Goal: Transaction & Acquisition: Purchase product/service

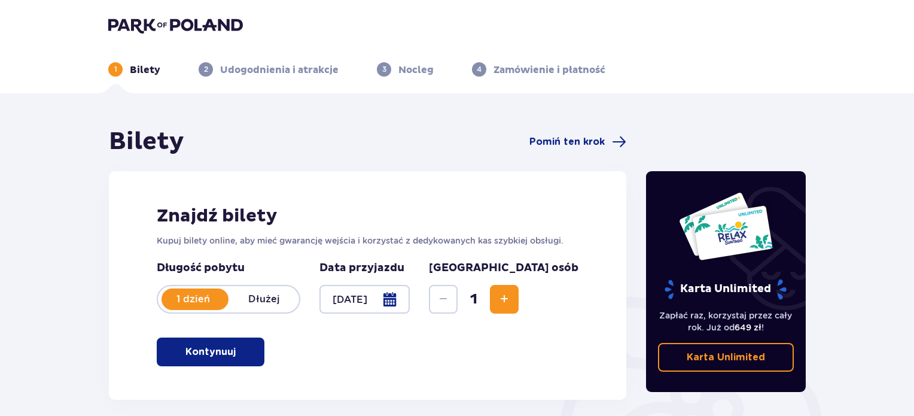
scroll to position [194, 0]
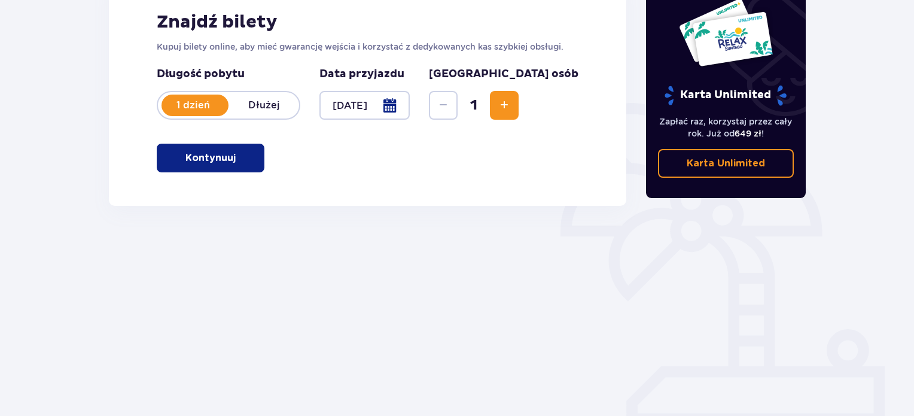
click at [206, 160] on p "Kontynuuj" at bounding box center [210, 157] width 50 height 13
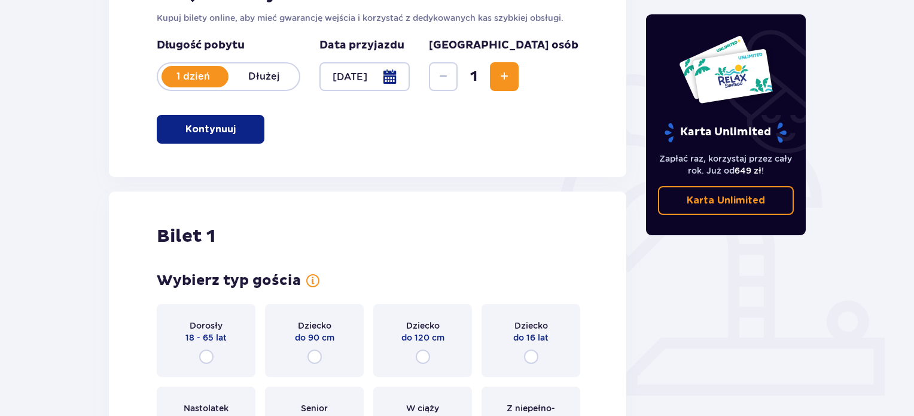
scroll to position [100, 0]
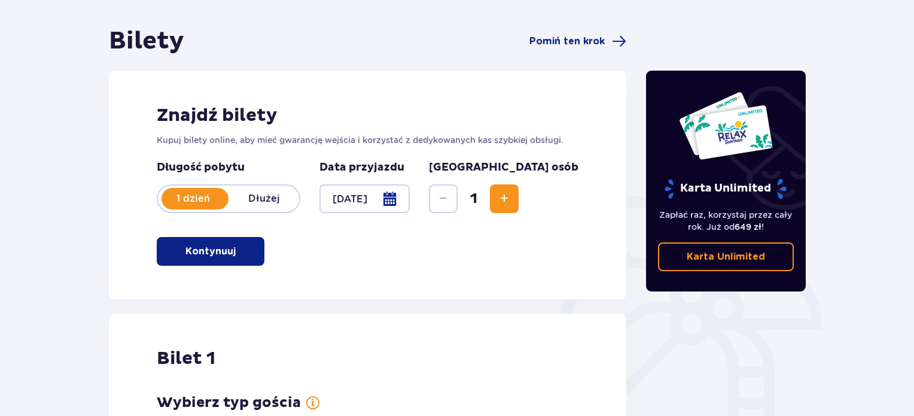
click at [511, 201] on span "Increase" at bounding box center [504, 198] width 14 height 14
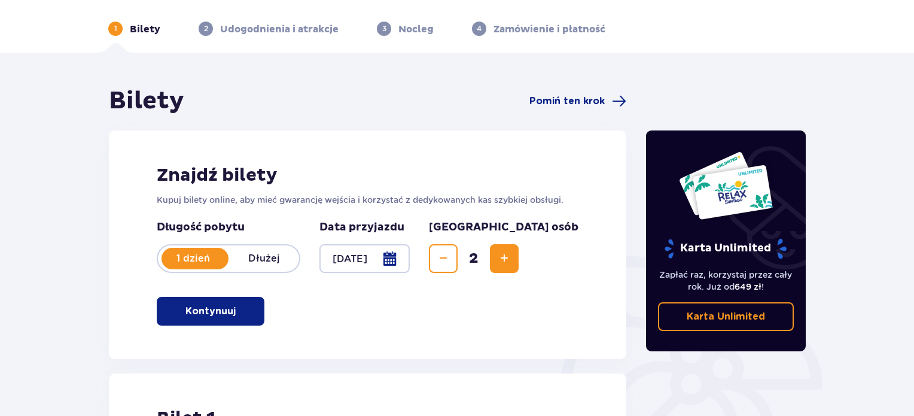
click at [511, 259] on span "Increase" at bounding box center [504, 258] width 14 height 14
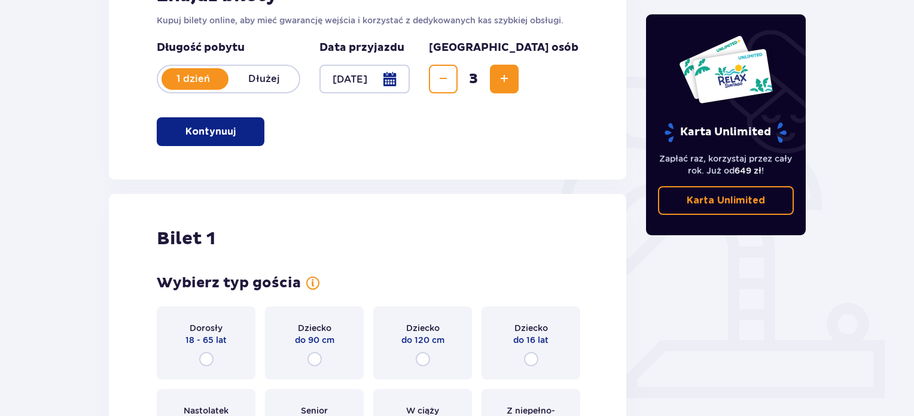
scroll to position [220, 0]
click at [511, 79] on span "Increase" at bounding box center [504, 79] width 14 height 14
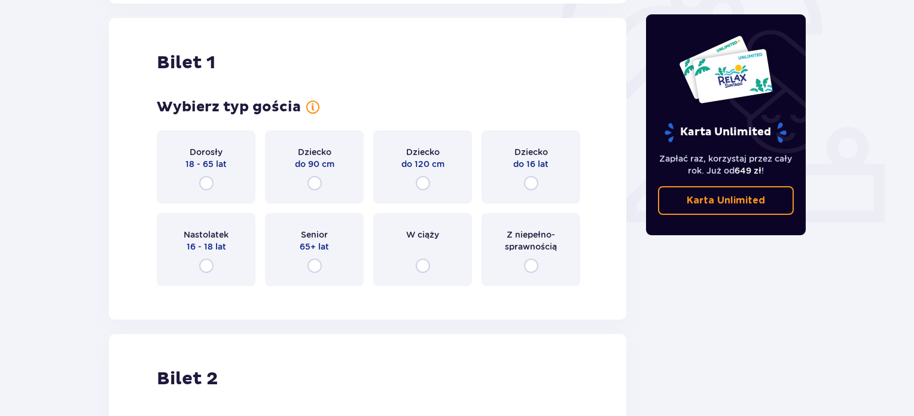
scroll to position [399, 0]
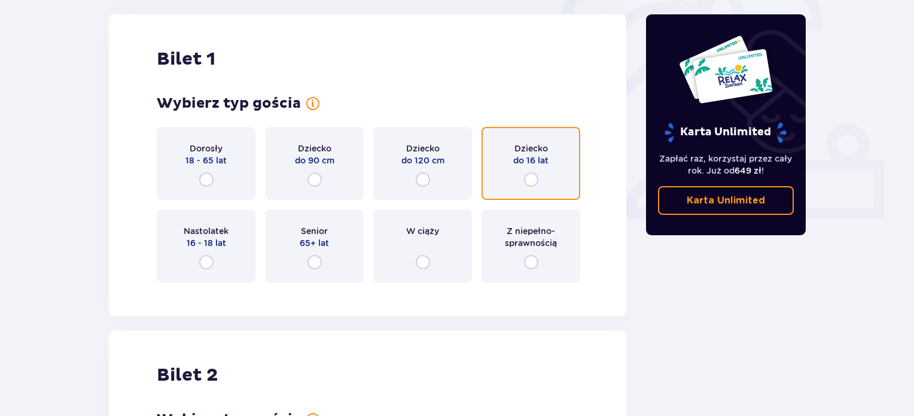
click at [531, 183] on input "radio" at bounding box center [531, 179] width 14 height 14
radio input "true"
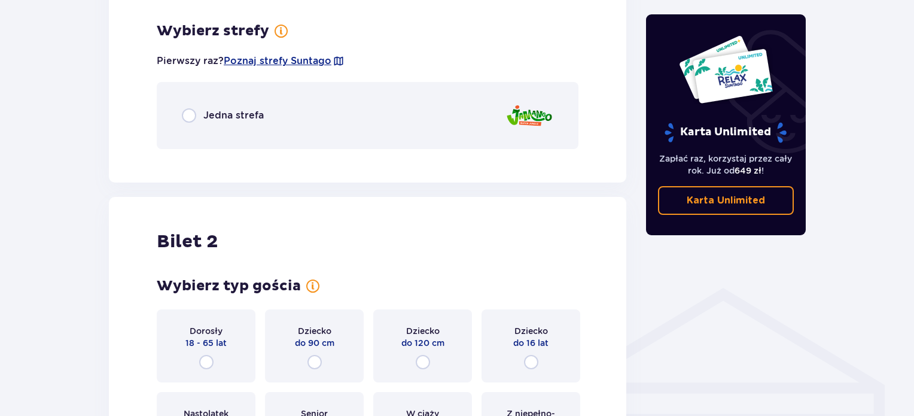
scroll to position [691, 0]
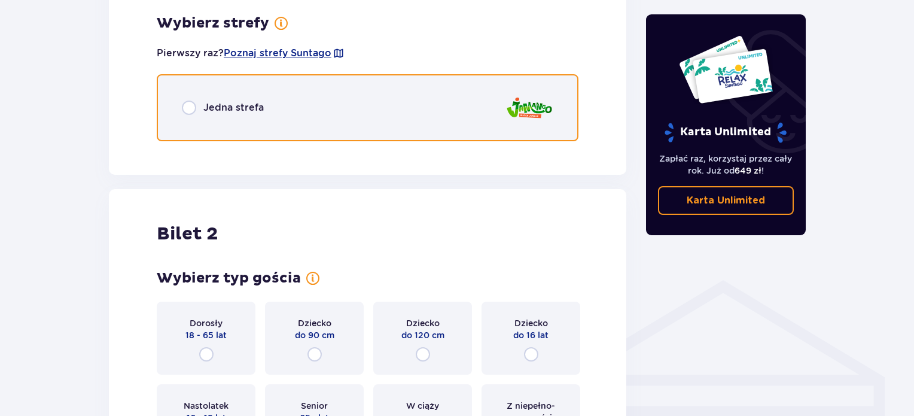
click at [188, 106] on input "radio" at bounding box center [189, 107] width 14 height 14
radio input "true"
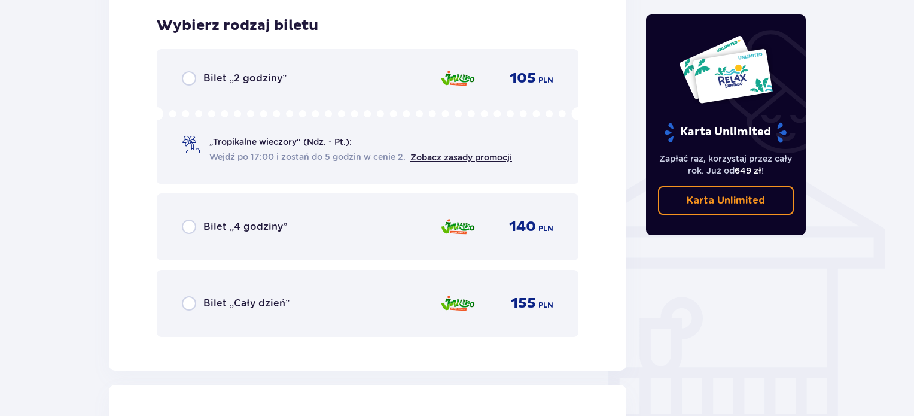
scroll to position [842, 0]
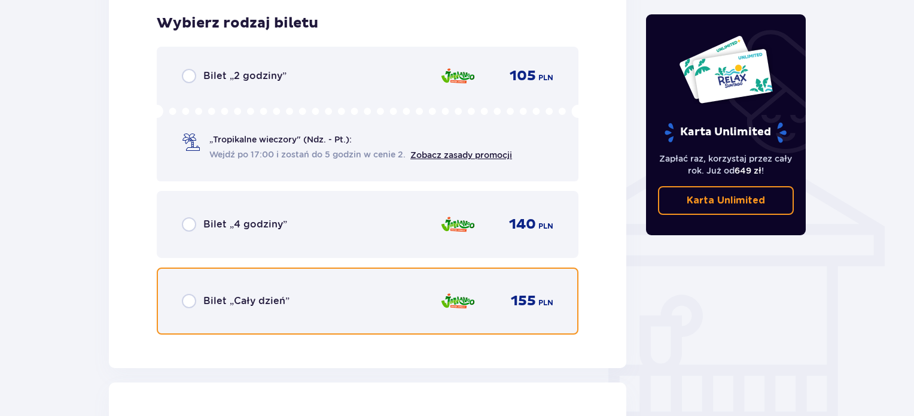
click at [191, 303] on input "radio" at bounding box center [189, 301] width 14 height 14
radio input "true"
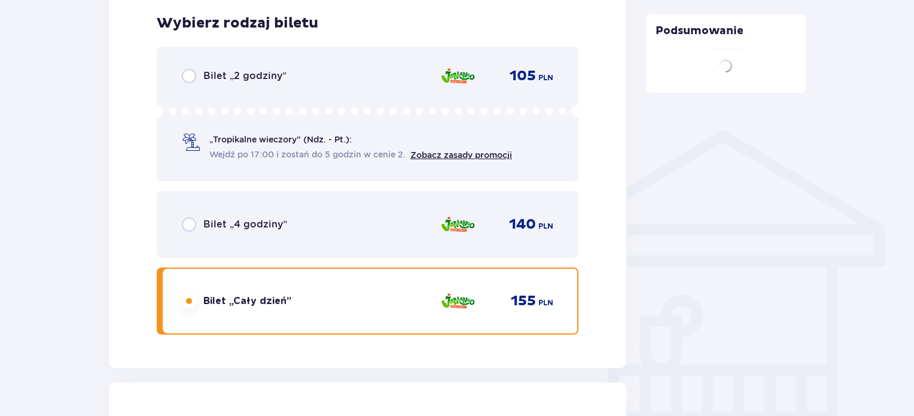
scroll to position [1209, 0]
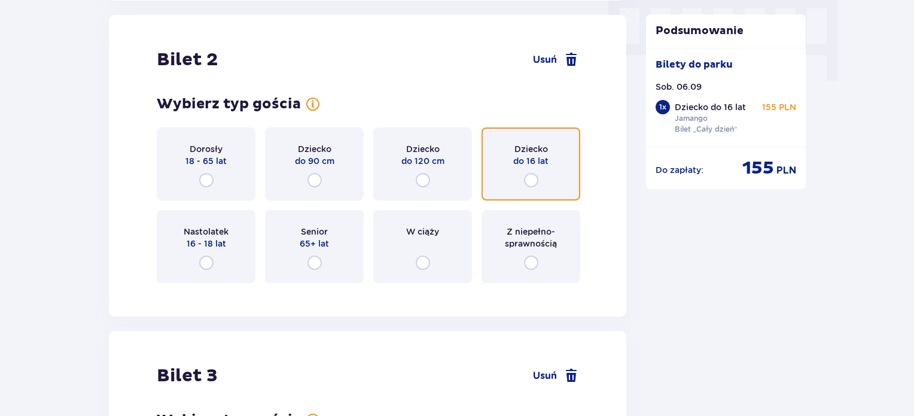
click at [533, 182] on input "radio" at bounding box center [531, 180] width 14 height 14
radio input "true"
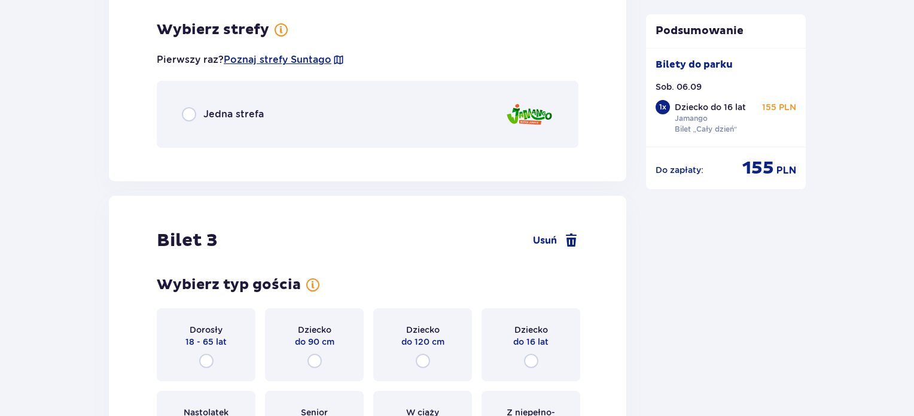
scroll to position [1501, 0]
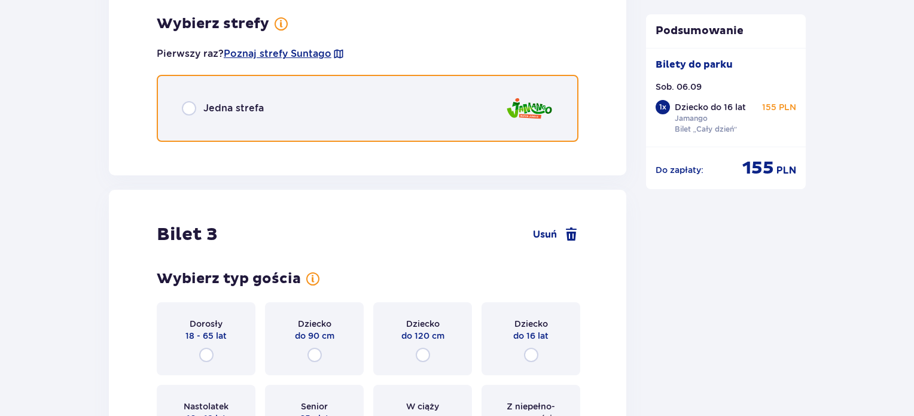
click at [190, 111] on input "radio" at bounding box center [189, 108] width 14 height 14
radio input "true"
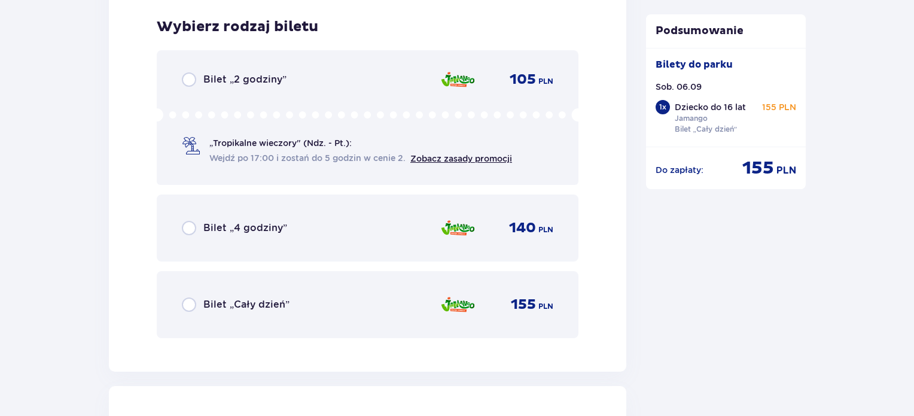
scroll to position [1652, 0]
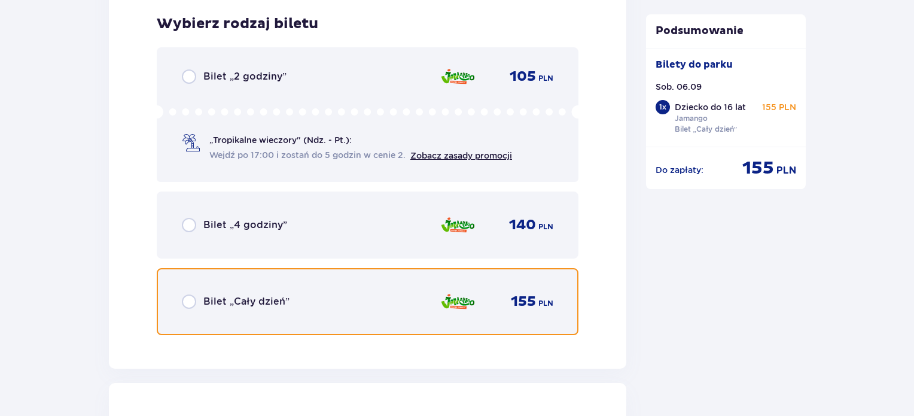
drag, startPoint x: 193, startPoint y: 303, endPoint x: 202, endPoint y: 298, distance: 10.2
click at [193, 303] on input "radio" at bounding box center [189, 301] width 14 height 14
radio input "true"
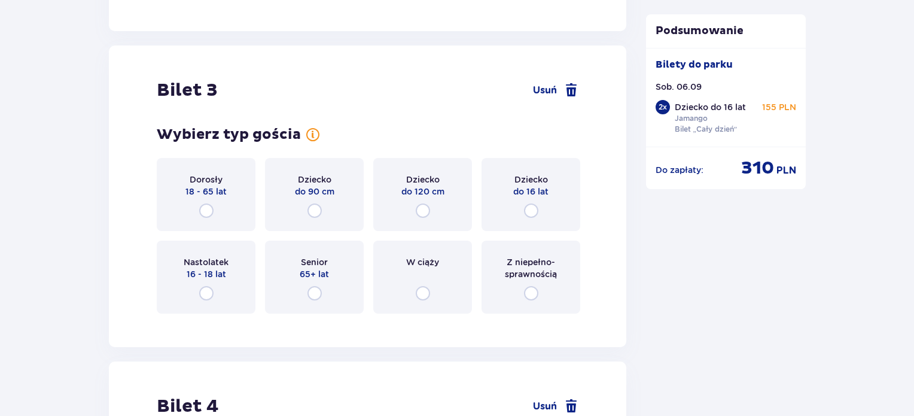
scroll to position [2019, 0]
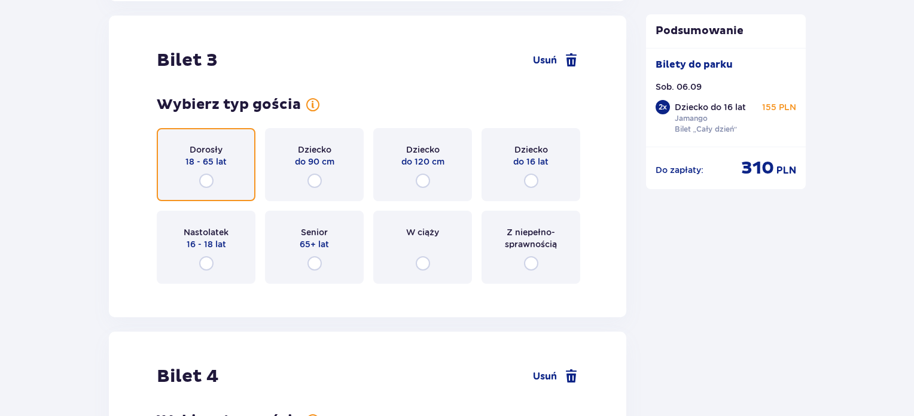
click at [206, 179] on input "radio" at bounding box center [206, 180] width 14 height 14
radio input "true"
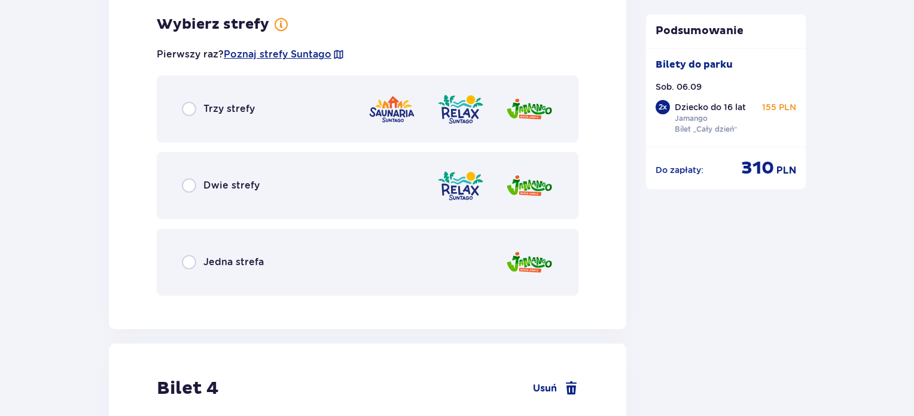
scroll to position [2311, 0]
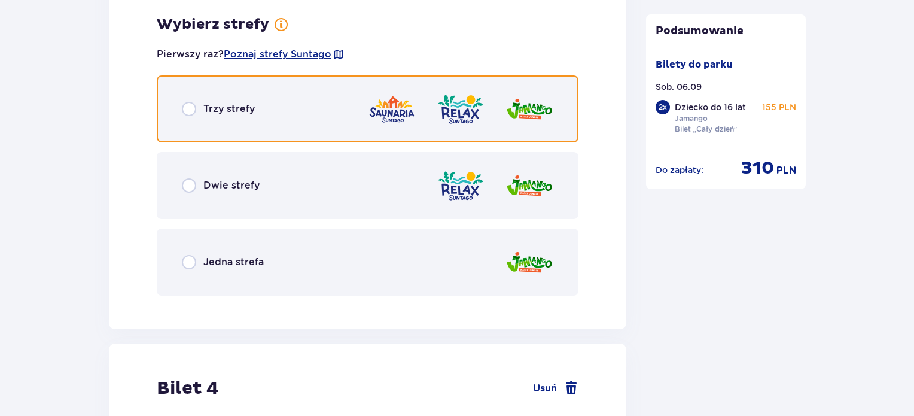
click at [190, 107] on input "radio" at bounding box center [189, 109] width 14 height 14
radio input "true"
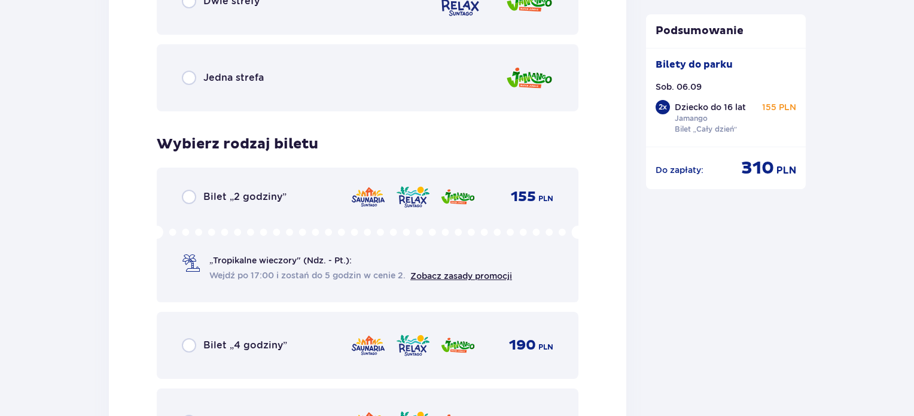
scroll to position [2316, 0]
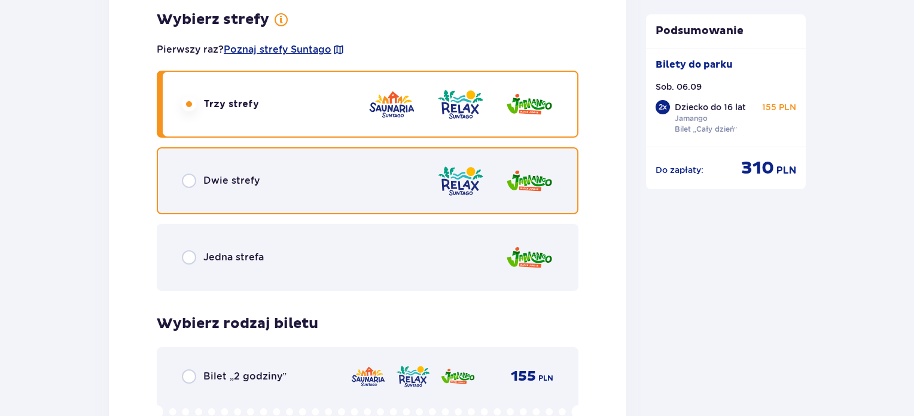
click at [185, 176] on input "radio" at bounding box center [189, 180] width 14 height 14
radio input "true"
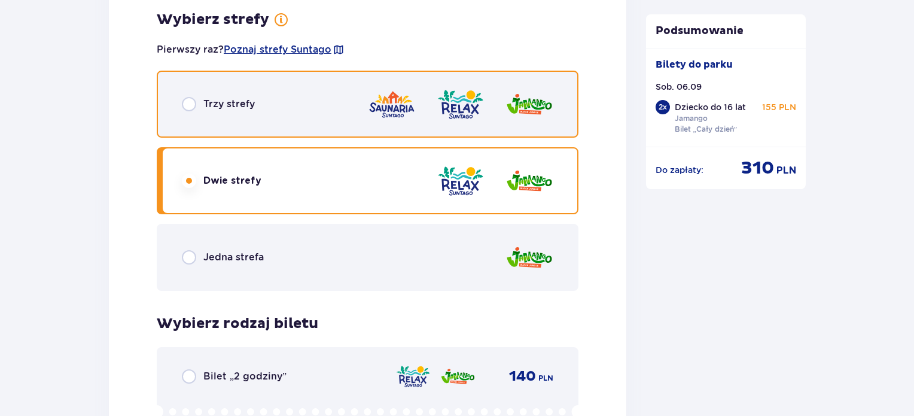
click at [187, 105] on input "radio" at bounding box center [189, 104] width 14 height 14
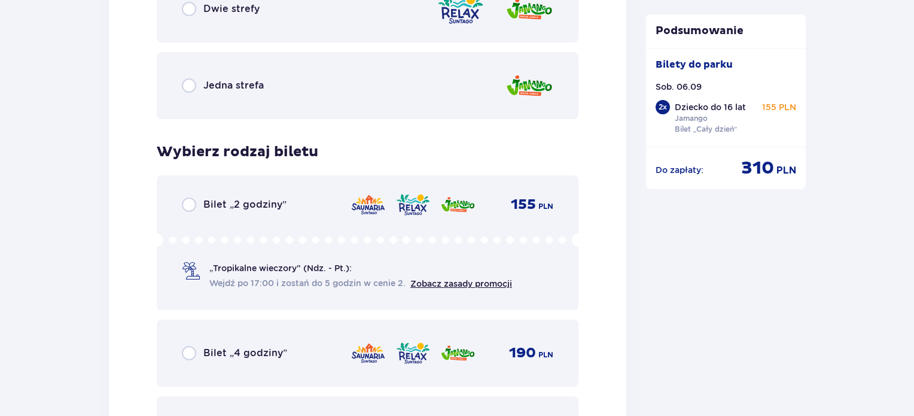
scroll to position [2435, 0]
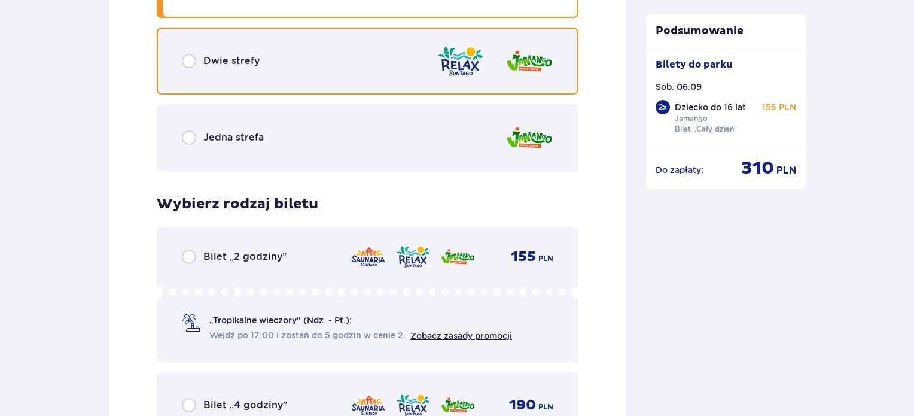
click at [185, 65] on input "radio" at bounding box center [189, 61] width 14 height 14
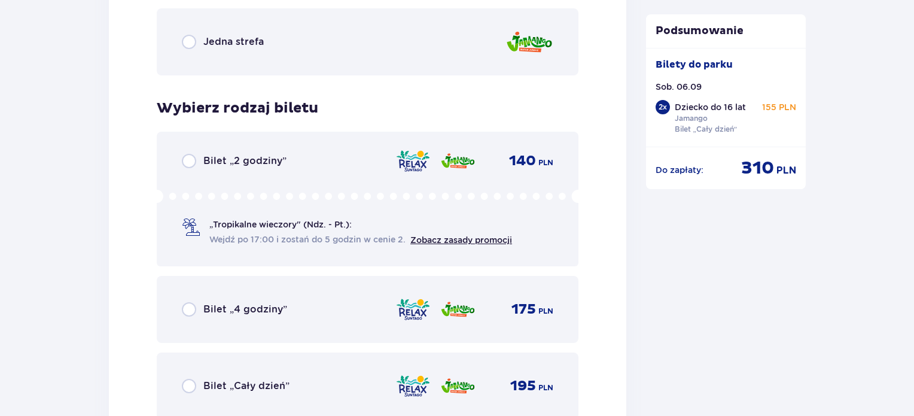
scroll to position [2375, 0]
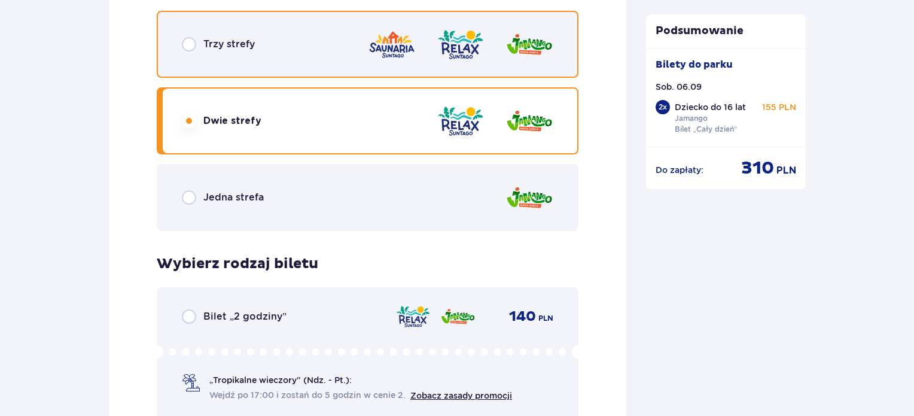
click at [191, 45] on input "radio" at bounding box center [189, 44] width 14 height 14
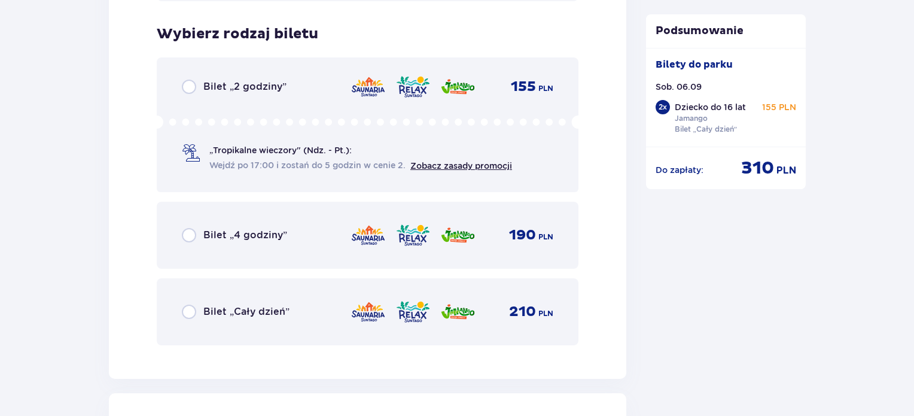
scroll to position [2674, 0]
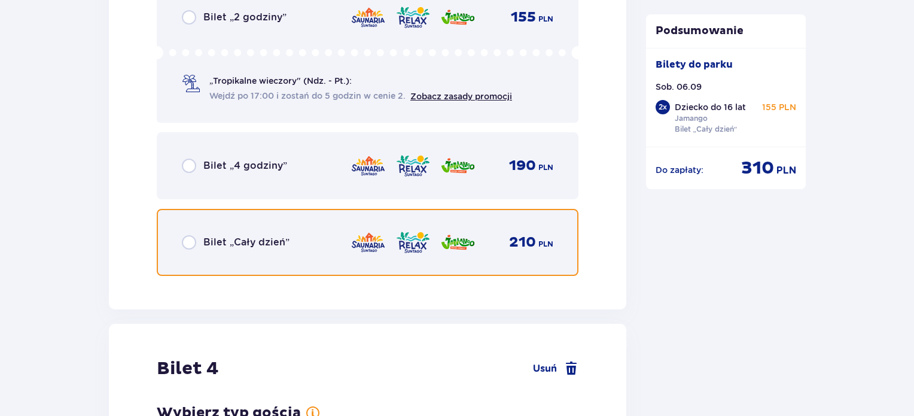
click at [184, 236] on input "radio" at bounding box center [189, 242] width 14 height 14
radio input "true"
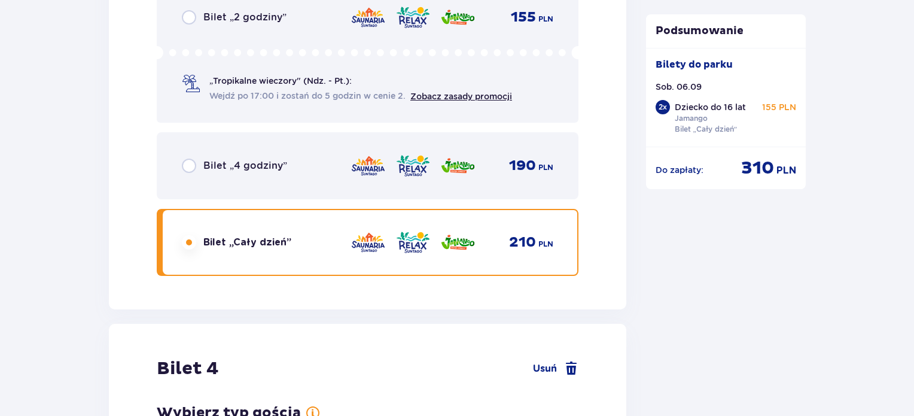
drag, startPoint x: 187, startPoint y: 243, endPoint x: 204, endPoint y: 190, distance: 56.4
click at [188, 243] on input "radio" at bounding box center [189, 242] width 14 height 14
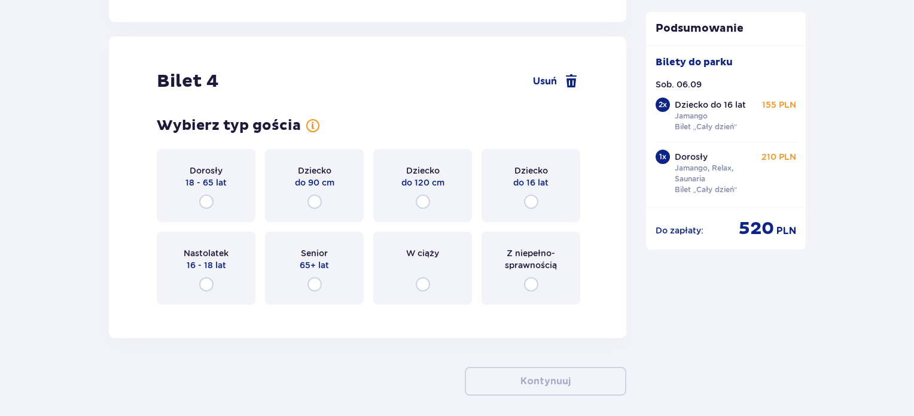
scroll to position [3011, 0]
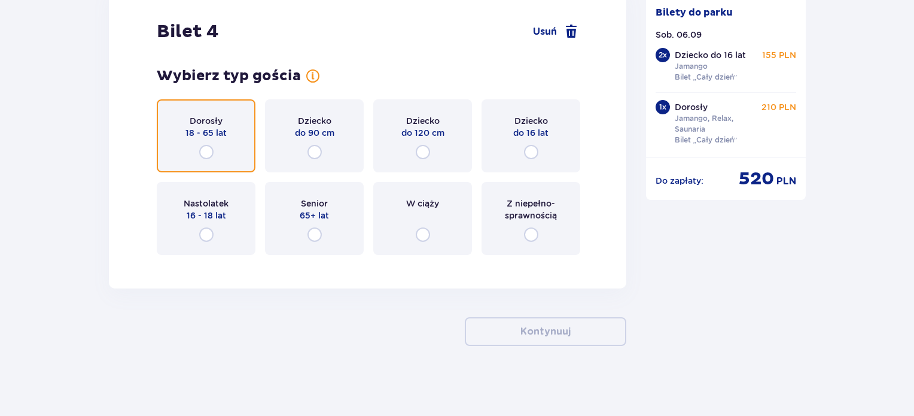
click at [211, 151] on input "radio" at bounding box center [206, 152] width 14 height 14
radio input "true"
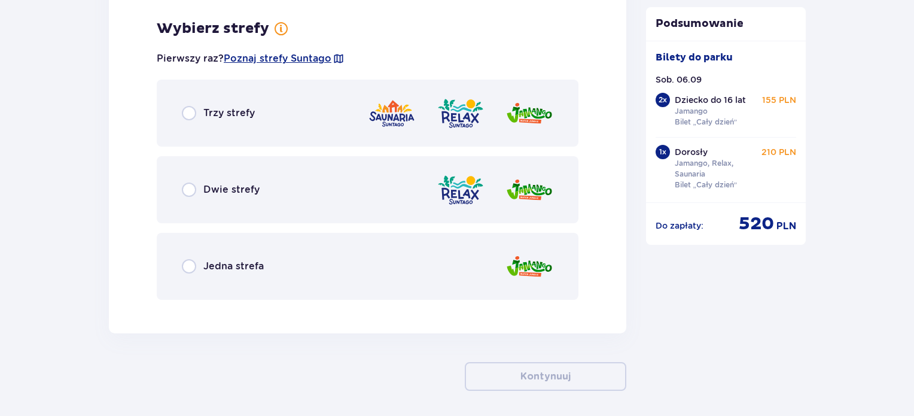
scroll to position [3274, 0]
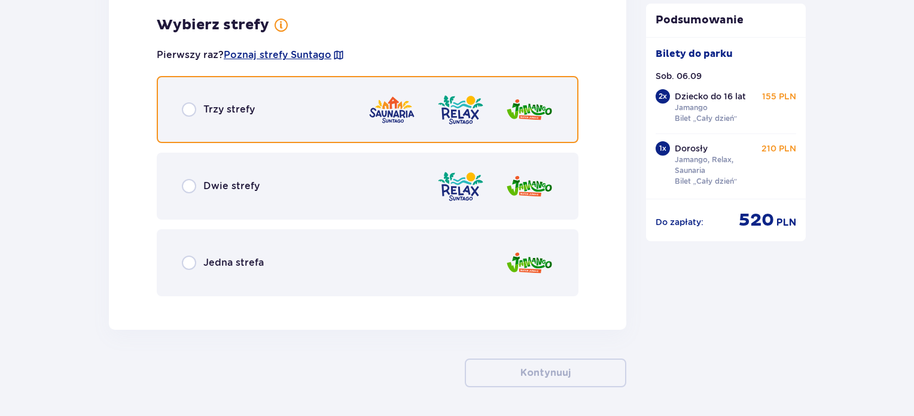
click at [184, 111] on input "radio" at bounding box center [189, 109] width 14 height 14
radio input "true"
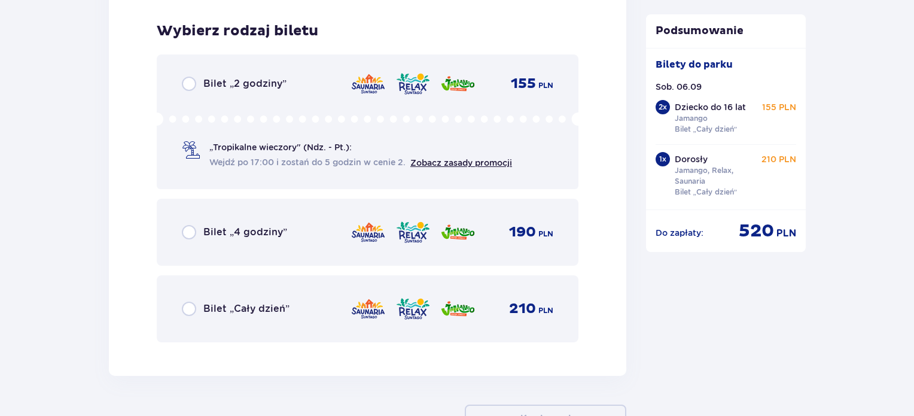
scroll to position [3578, 0]
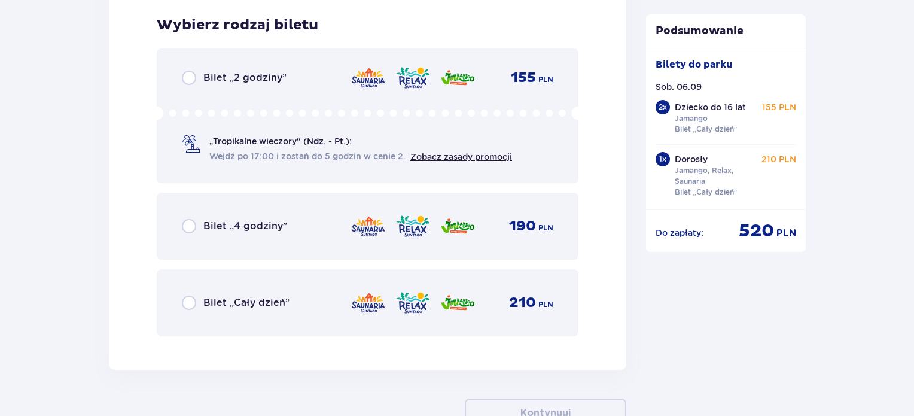
click at [196, 308] on div "Bilet „Cały dzień” 210 PLN" at bounding box center [367, 302] width 371 height 25
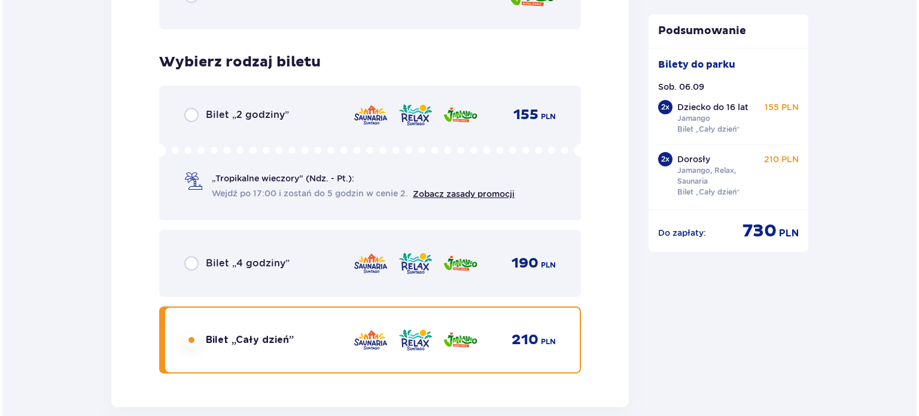
scroll to position [3720, 0]
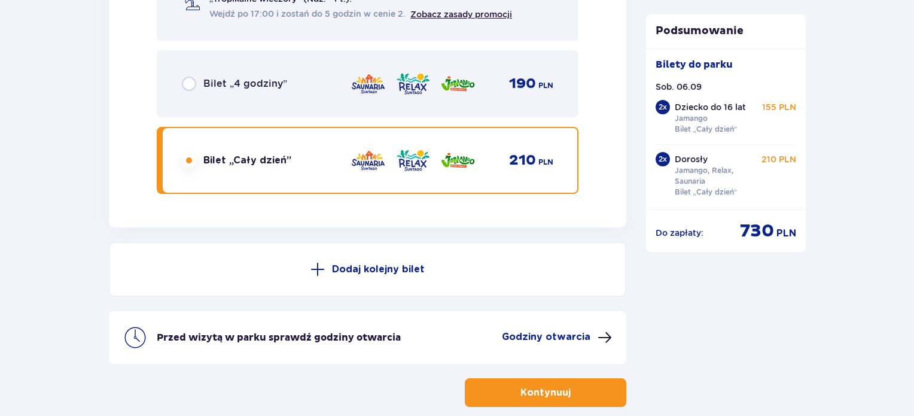
drag, startPoint x: 540, startPoint y: 395, endPoint x: 287, endPoint y: 325, distance: 262.5
click at [581, 336] on p "Godziny otwarcia" at bounding box center [546, 336] width 89 height 13
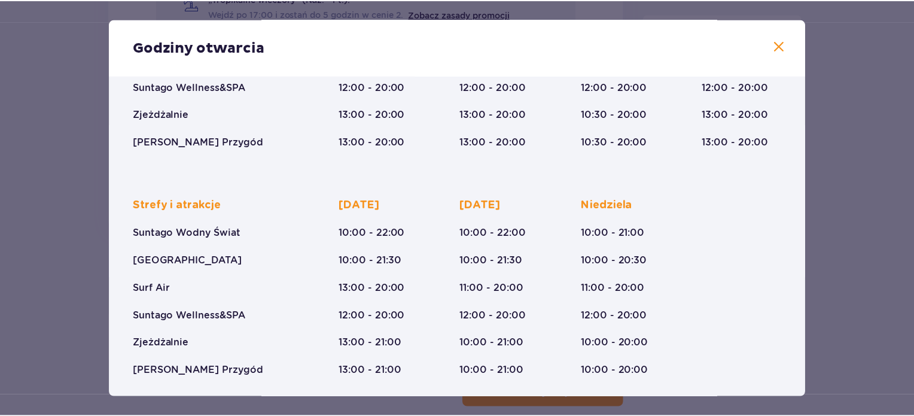
scroll to position [205, 0]
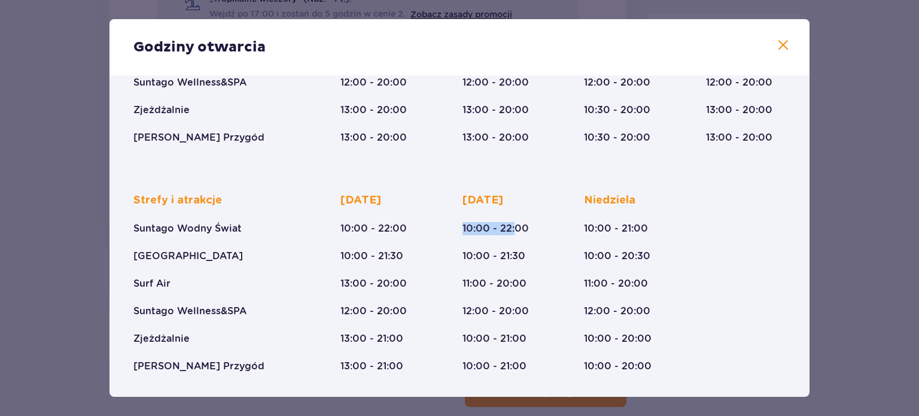
drag, startPoint x: 462, startPoint y: 227, endPoint x: 514, endPoint y: 227, distance: 52.6
click at [514, 227] on p "10:00 - 22:00" at bounding box center [495, 228] width 66 height 13
click at [779, 45] on span at bounding box center [783, 45] width 14 height 14
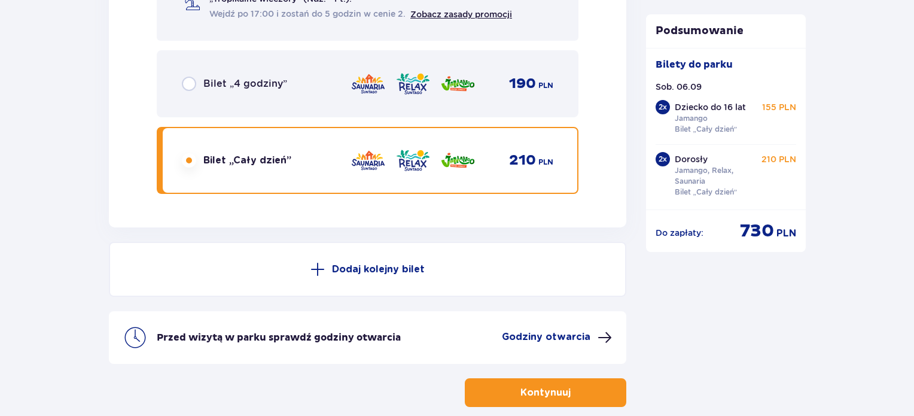
click at [531, 391] on p "Kontynuuj" at bounding box center [545, 392] width 50 height 13
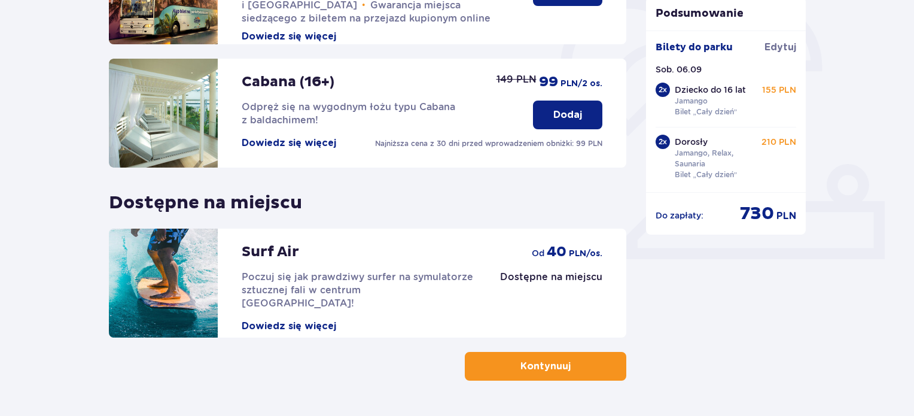
scroll to position [395, 0]
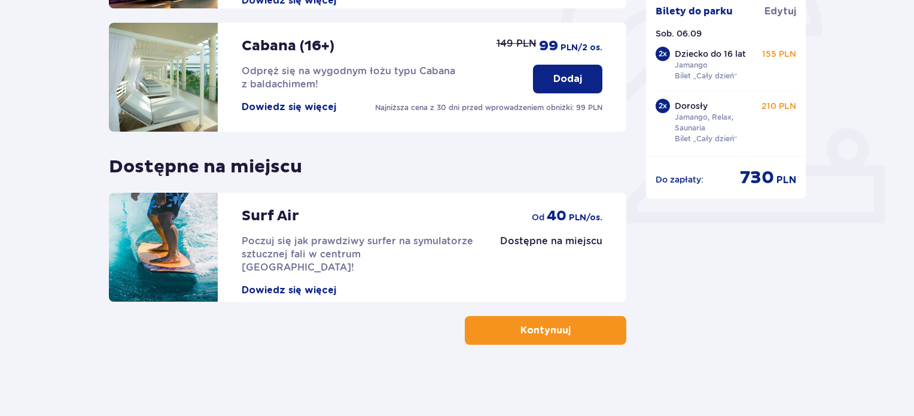
click at [552, 327] on p "Kontynuuj" at bounding box center [545, 330] width 50 height 13
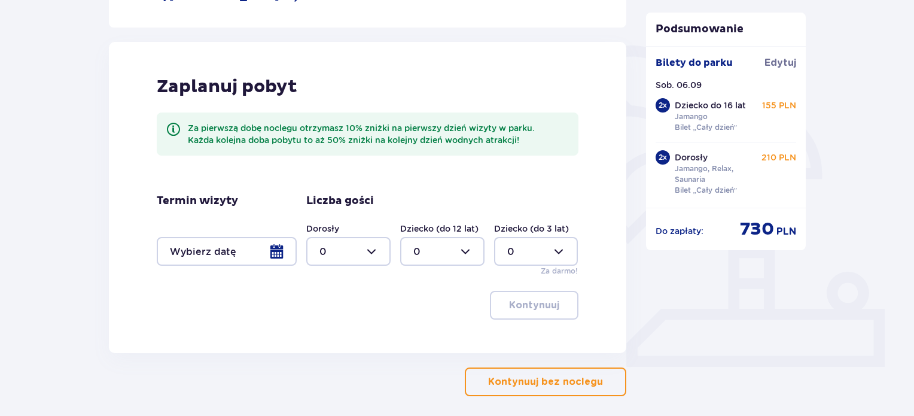
scroll to position [303, 0]
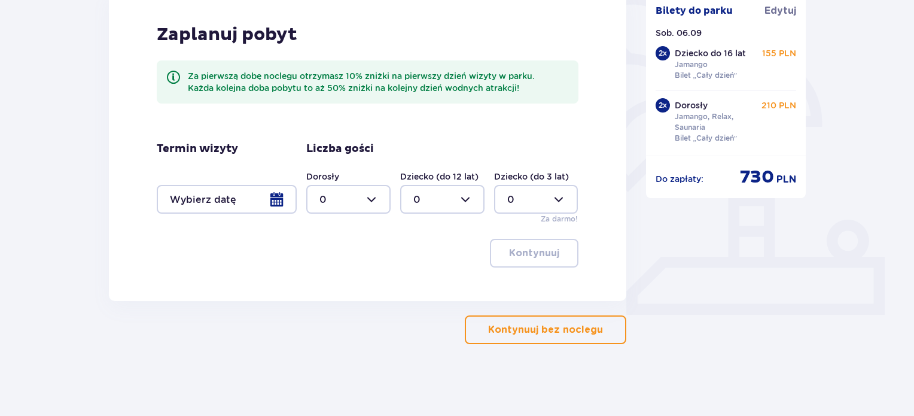
click at [545, 337] on button "Kontynuuj bez noclegu" at bounding box center [545, 329] width 161 height 29
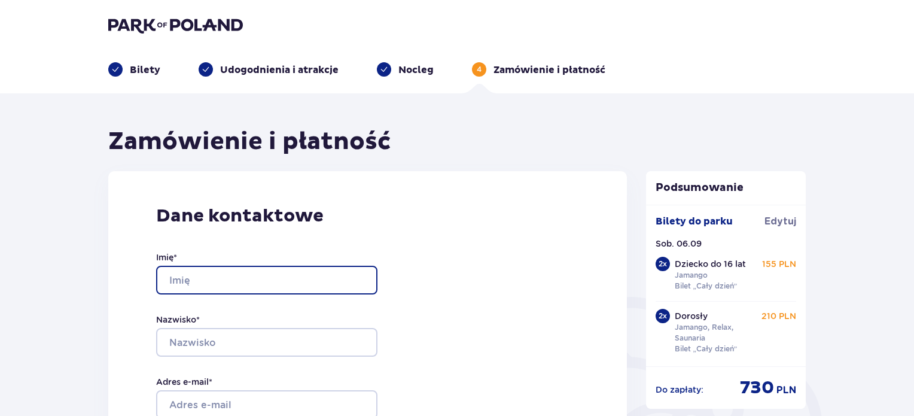
click at [221, 281] on input "Imię *" at bounding box center [266, 280] width 221 height 29
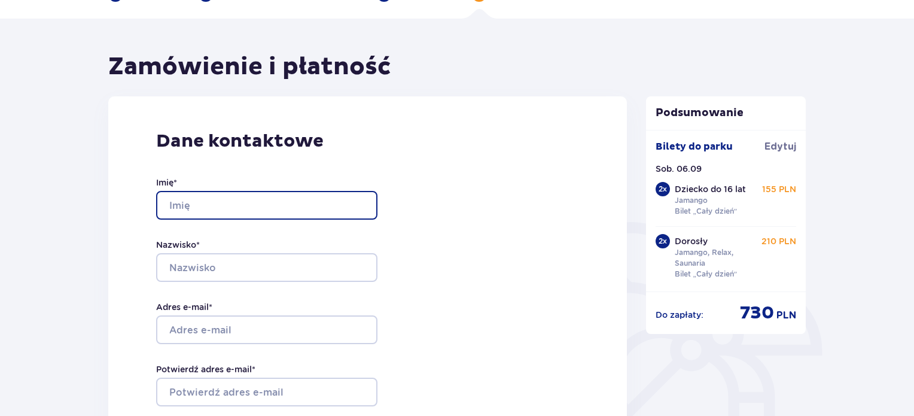
scroll to position [179, 0]
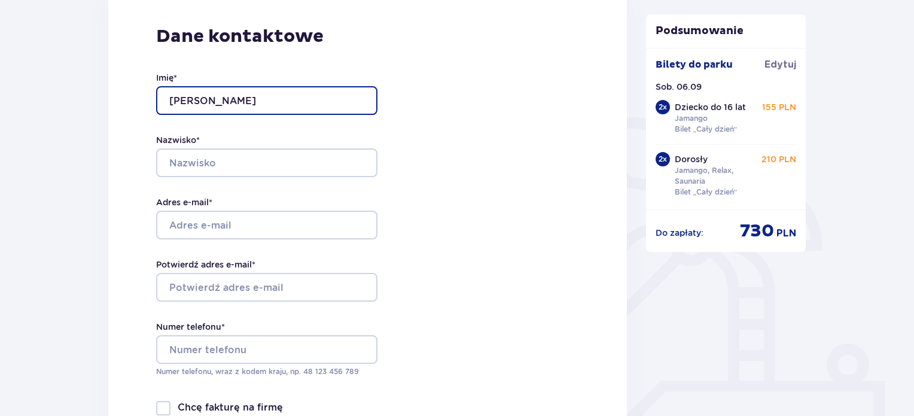
type input "[PERSON_NAME]"
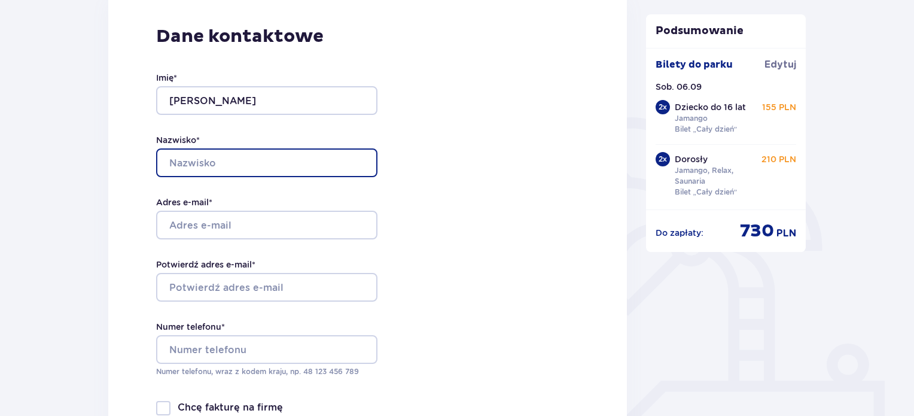
click at [239, 163] on input "Nazwisko *" at bounding box center [266, 162] width 221 height 29
type input "[PERSON_NAME]"
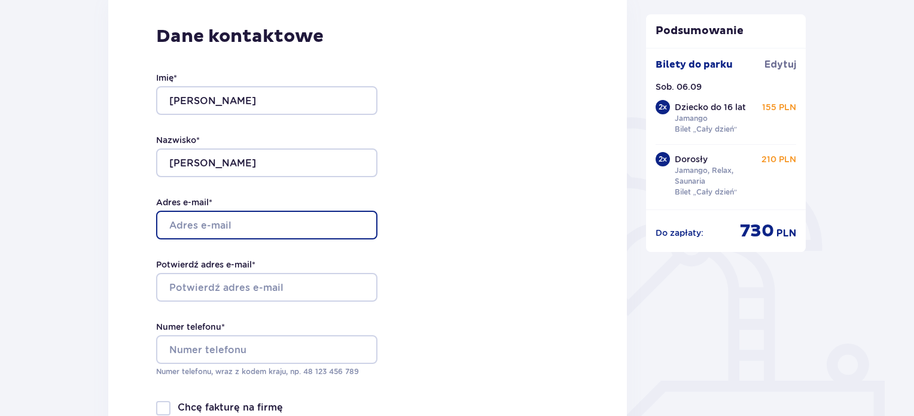
click at [190, 221] on input "Adres e-mail *" at bounding box center [266, 225] width 221 height 29
click at [246, 220] on input "andrzejkrawczyk@" at bounding box center [266, 225] width 221 height 29
click at [250, 227] on input "andrzejkrawczyk@" at bounding box center [266, 225] width 221 height 29
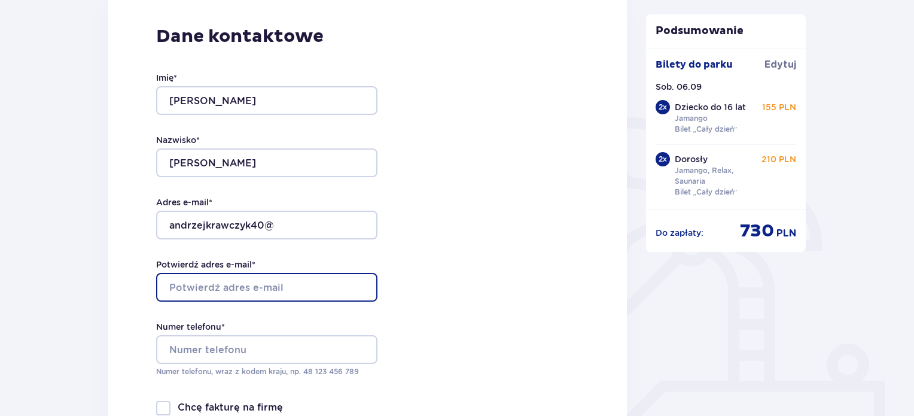
click at [181, 290] on input "Potwierdź adres e-mail *" at bounding box center [266, 287] width 221 height 29
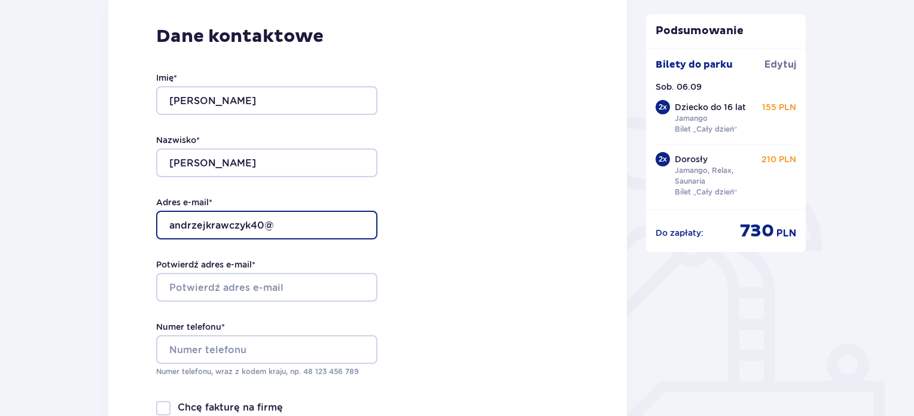
click at [307, 219] on input "andrzejkrawczyk40@" at bounding box center [266, 225] width 221 height 29
type input "[EMAIL_ADDRESS][DOMAIN_NAME]"
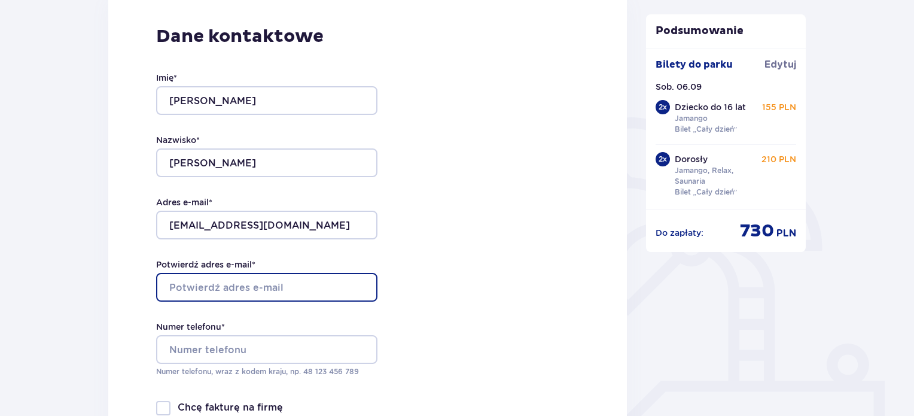
click at [182, 282] on input "Potwierdź adres e-mail *" at bounding box center [266, 287] width 221 height 29
type input "Andrzejkrawczyk40@gmai.com"
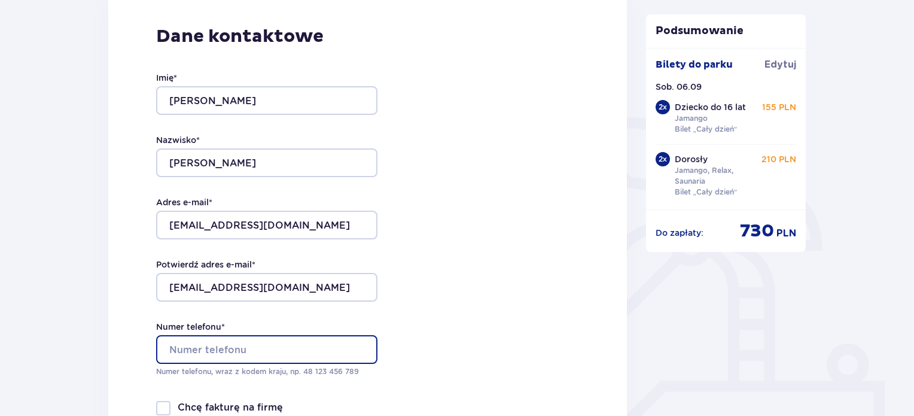
click at [191, 353] on input "Numer telefonu *" at bounding box center [266, 349] width 221 height 29
type input "694825551"
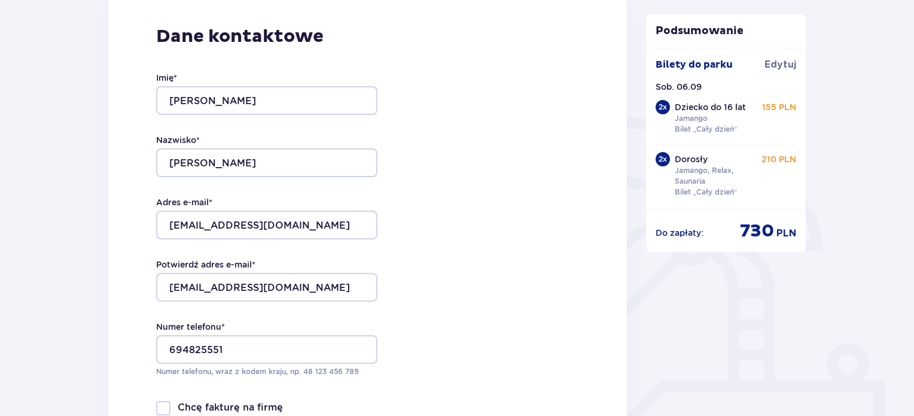
click at [427, 350] on div "Dane kontaktowe Imię * Andrzej Nazwisko * Krawczyk Adres e-mail * andrzejkrawcz…" at bounding box center [367, 243] width 519 height 502
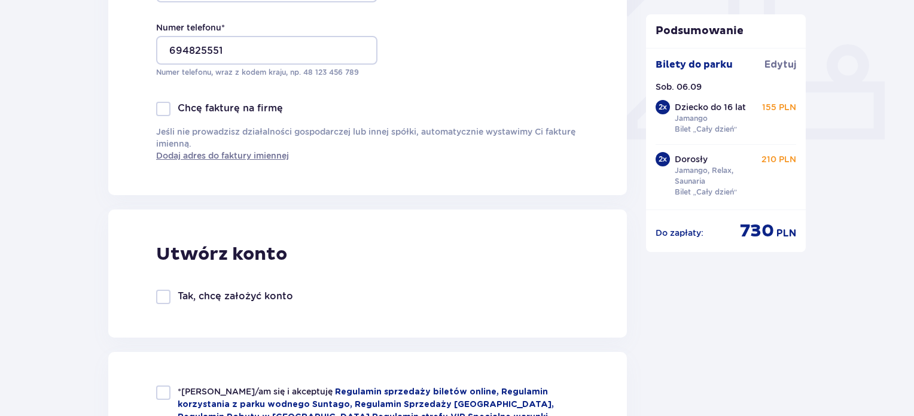
scroll to position [538, 0]
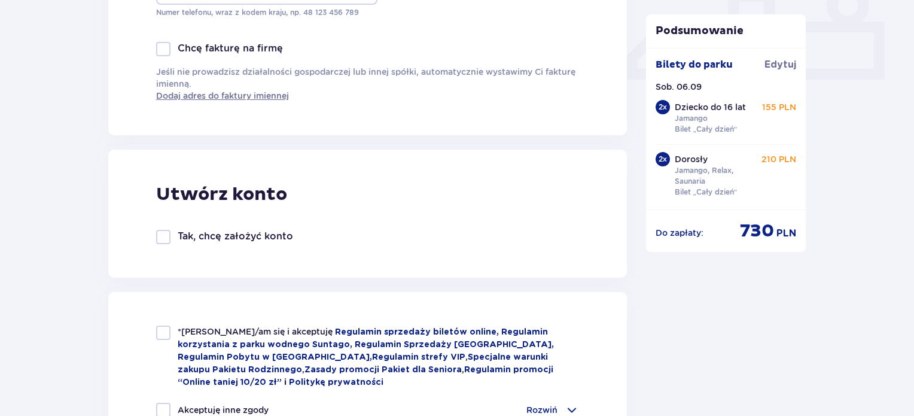
click at [158, 239] on div at bounding box center [163, 237] width 14 height 14
checkbox input "true"
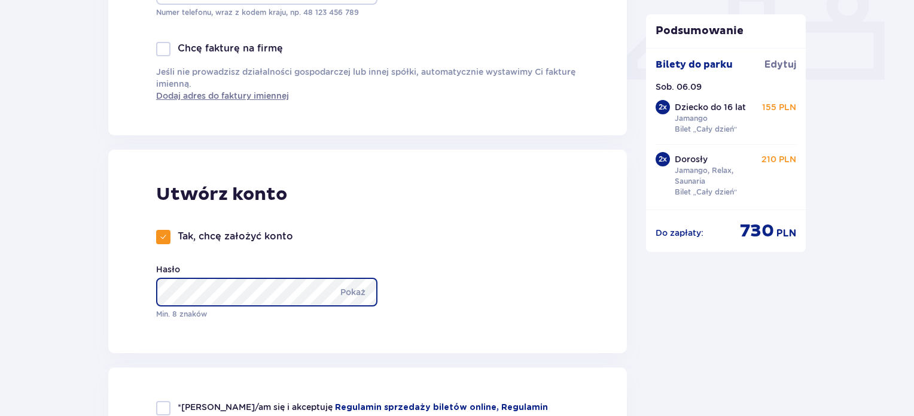
scroll to position [718, 0]
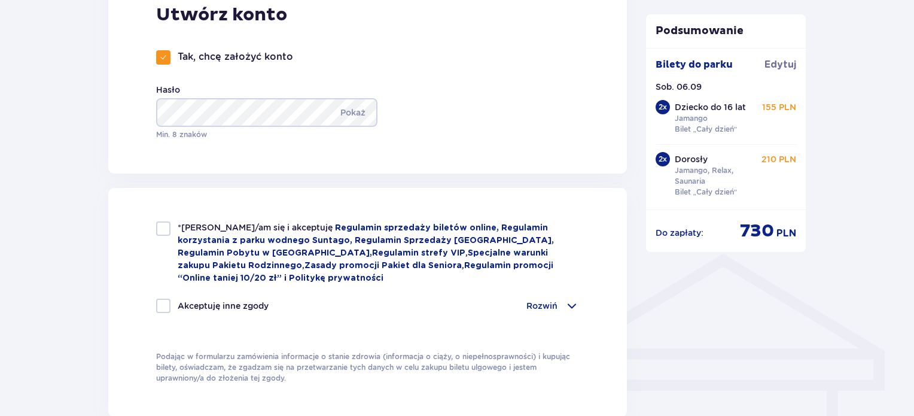
drag, startPoint x: 163, startPoint y: 230, endPoint x: 166, endPoint y: 249, distance: 20.1
click at [163, 230] on div at bounding box center [163, 228] width 14 height 14
checkbox input "true"
click at [171, 309] on div "Akceptuję inne zgody" at bounding box center [212, 305] width 112 height 14
checkbox input "true"
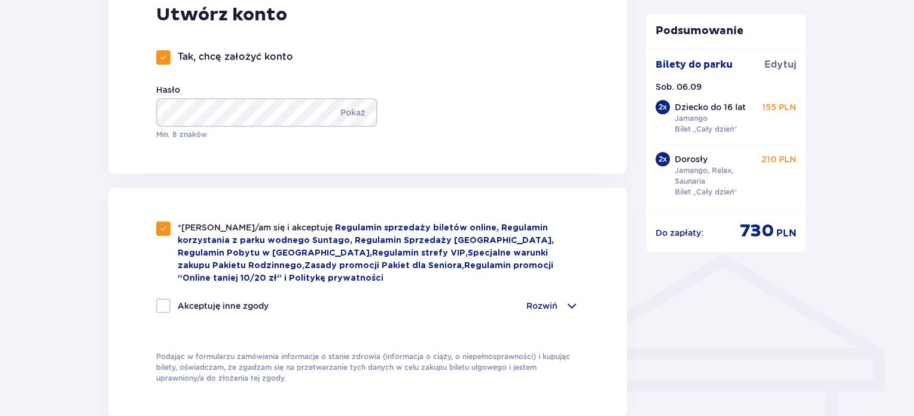
checkbox input "true"
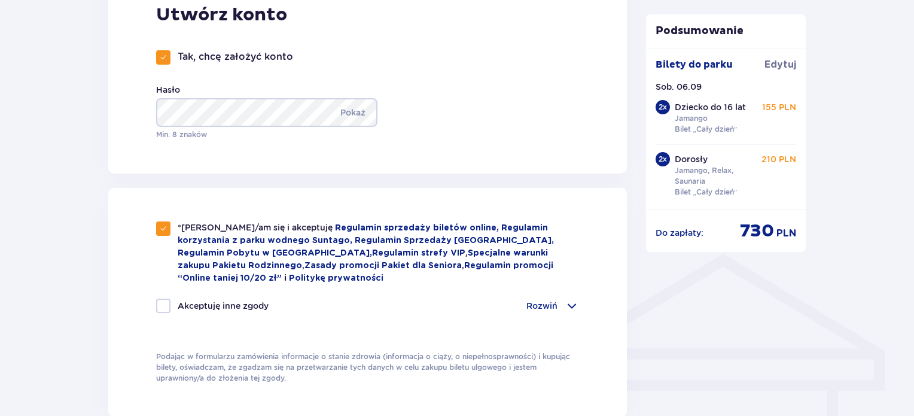
checkbox input "true"
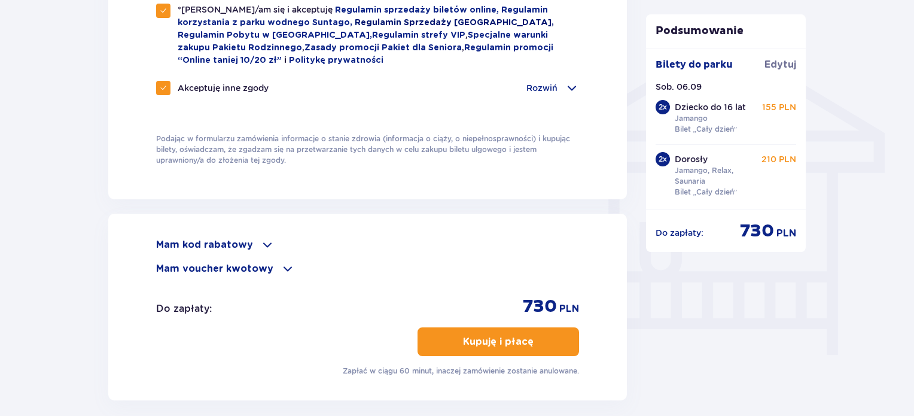
scroll to position [1017, 0]
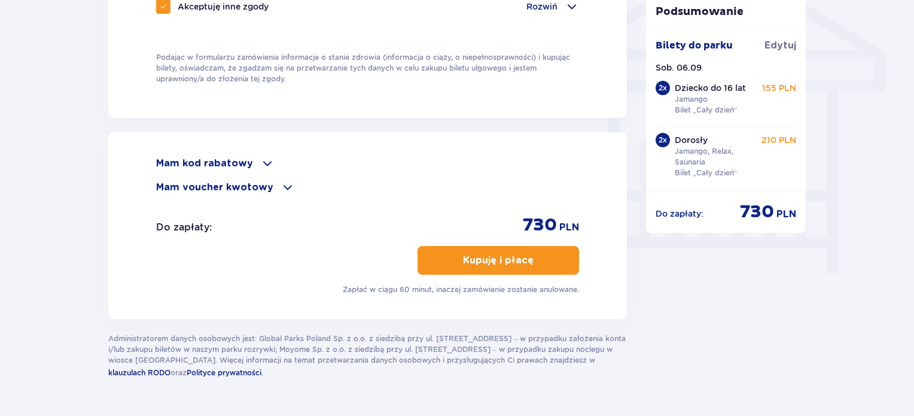
click at [510, 264] on button "Kupuję i płacę" at bounding box center [497, 260] width 161 height 29
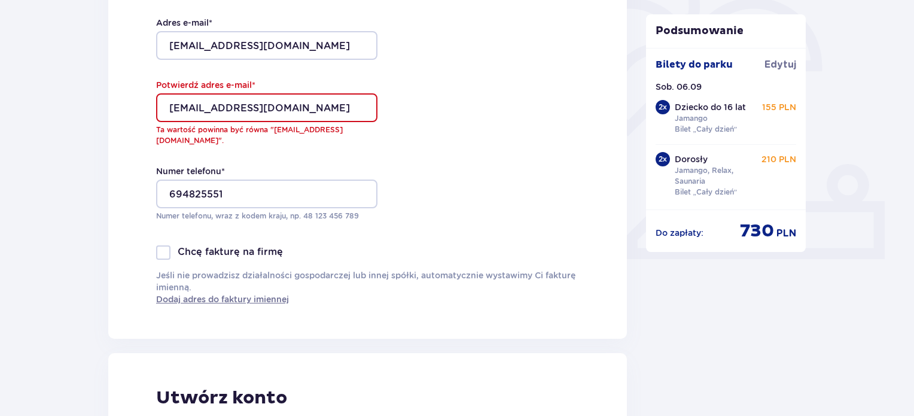
scroll to position [333, 0]
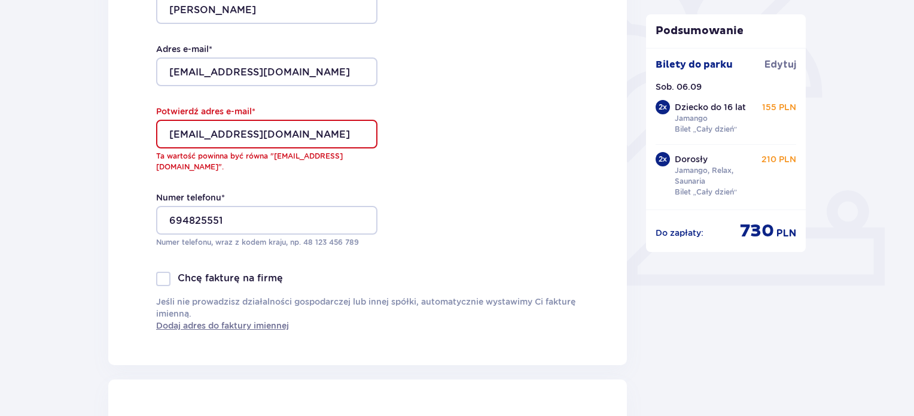
click at [176, 136] on input "Andrzejkrawczyk40@gmai.com" at bounding box center [266, 134] width 221 height 29
click at [449, 179] on div "Dane kontaktowe Imię * Andrzej Nazwisko * Krawczyk Adres e-mail * andrzejkrawcz…" at bounding box center [367, 102] width 519 height 526
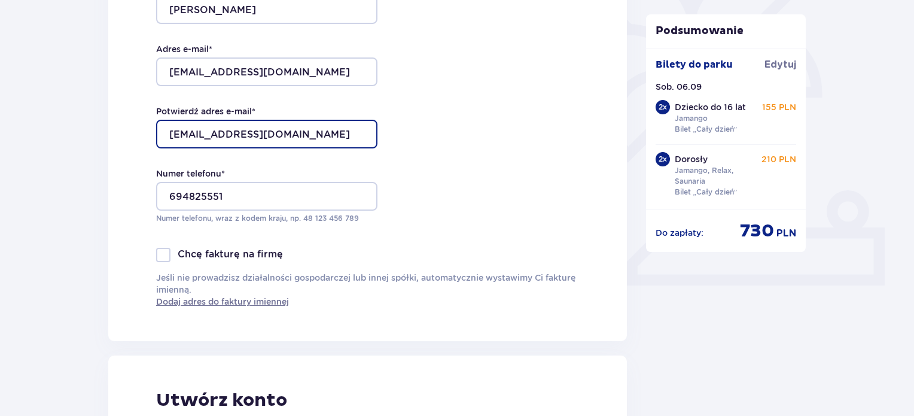
click at [293, 133] on input "[EMAIL_ADDRESS][DOMAIN_NAME]" at bounding box center [266, 134] width 221 height 29
type input "[EMAIL_ADDRESS][DOMAIN_NAME]"
click at [459, 137] on div "Dane kontaktowe Imię * [PERSON_NAME] * [PERSON_NAME] Adres e-mail * [EMAIL_ADDR…" at bounding box center [367, 90] width 519 height 502
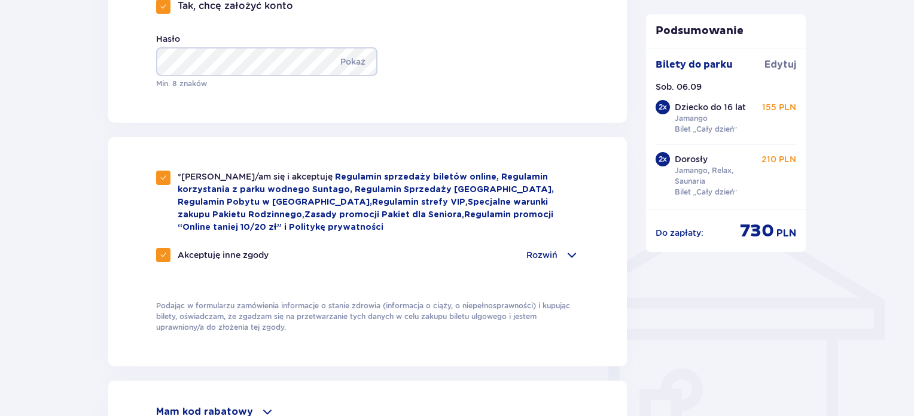
scroll to position [931, 0]
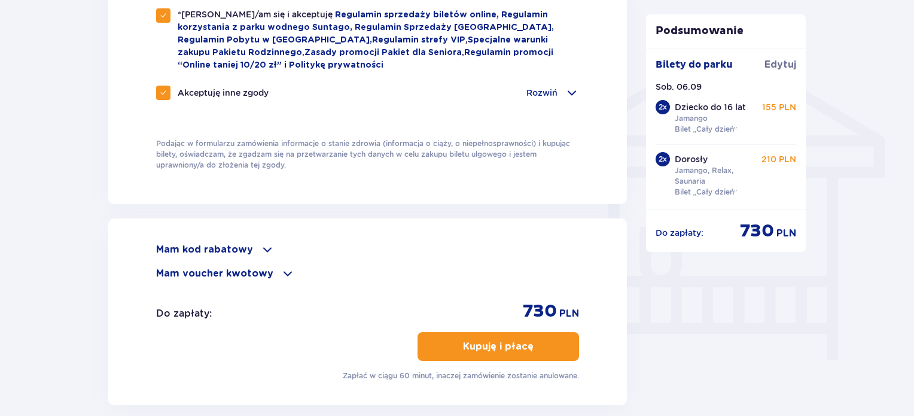
click at [495, 347] on p "Kupuję i płacę" at bounding box center [498, 346] width 71 height 13
click at [486, 349] on p "Kupuję i płacę" at bounding box center [498, 346] width 71 height 13
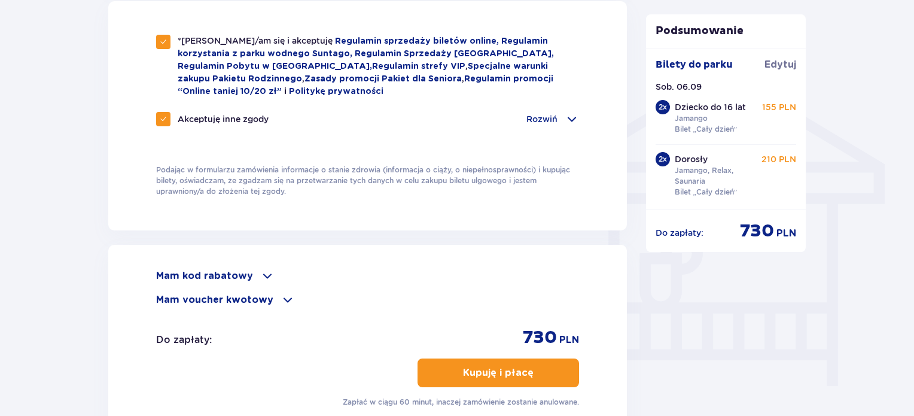
scroll to position [1048, 0]
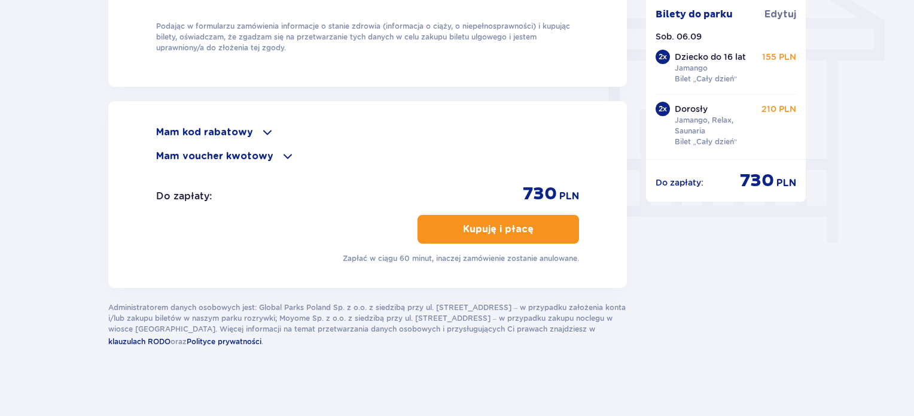
click at [486, 229] on p "Kupuję i płacę" at bounding box center [498, 228] width 71 height 13
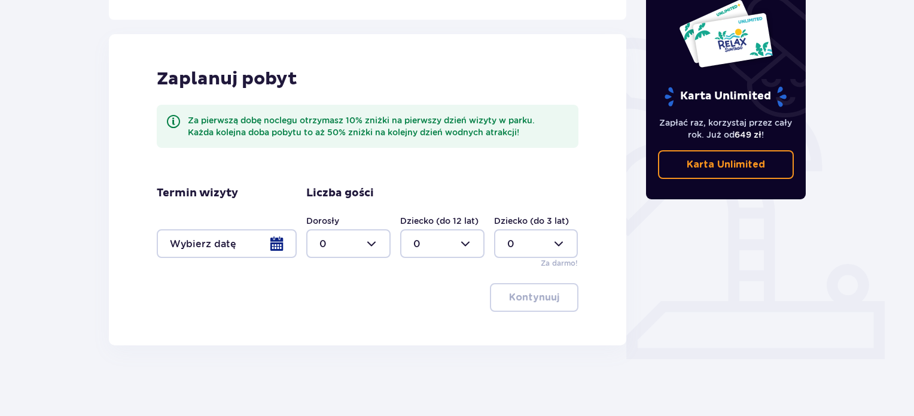
scroll to position [260, 0]
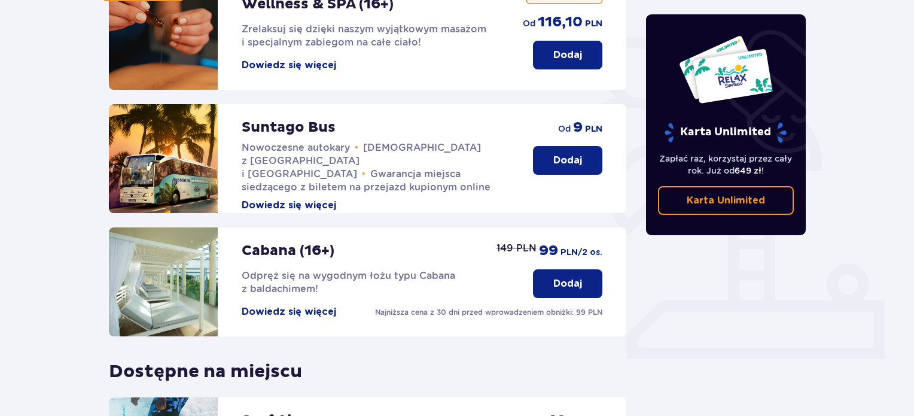
scroll to position [452, 0]
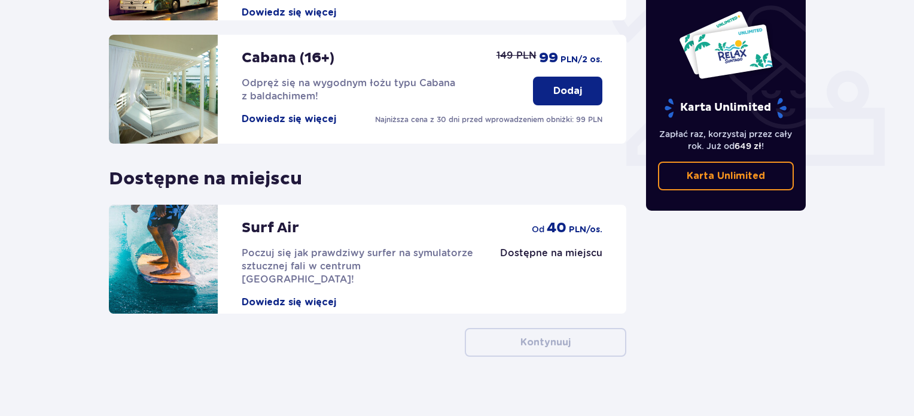
click at [549, 346] on div "Udogodnienia i atrakcje Pomiń ten krok Z atrakcji (oprócz Suntago Busa) możesz …" at bounding box center [457, 34] width 914 height 787
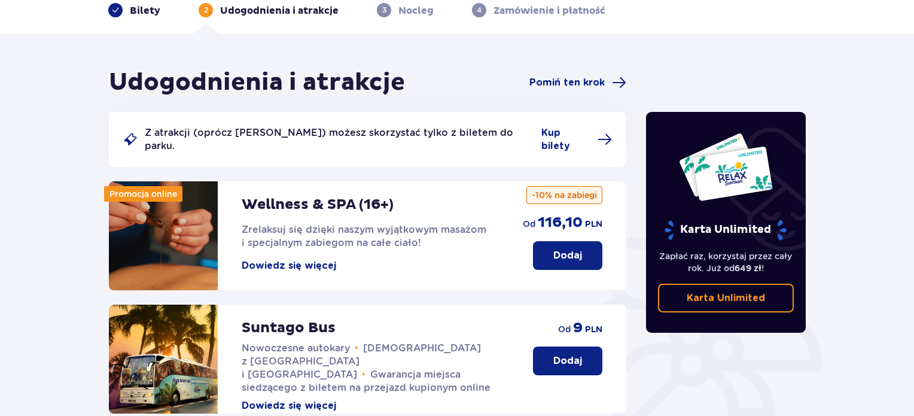
scroll to position [0, 0]
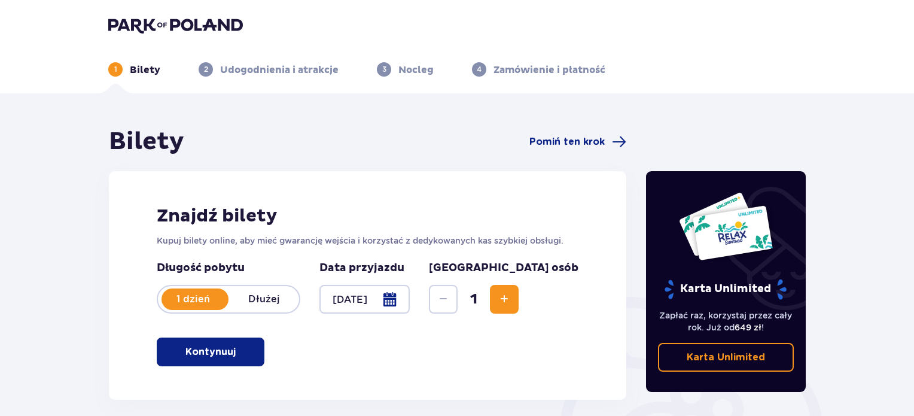
scroll to position [194, 0]
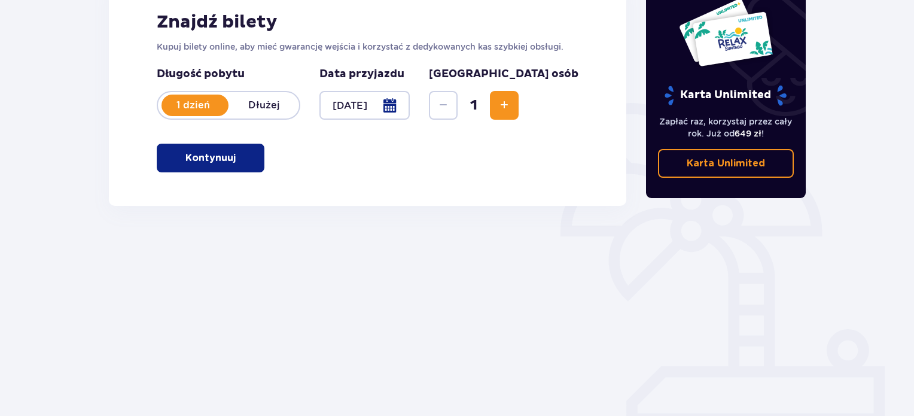
click at [511, 109] on span "Increase" at bounding box center [504, 105] width 14 height 14
click at [225, 164] on p "Kontynuuj" at bounding box center [210, 157] width 50 height 13
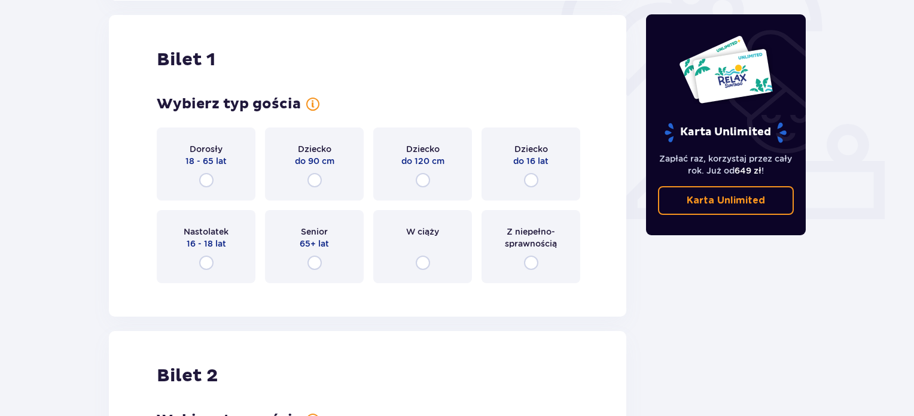
scroll to position [399, 0]
click at [536, 177] on input "radio" at bounding box center [531, 179] width 14 height 14
radio input "true"
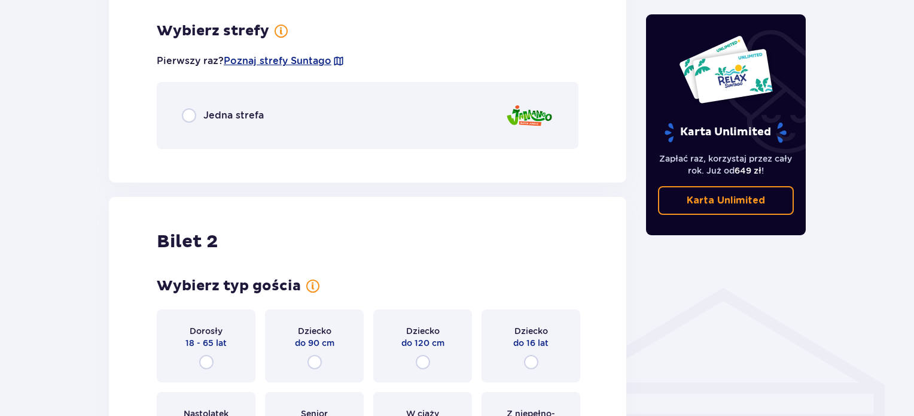
scroll to position [691, 0]
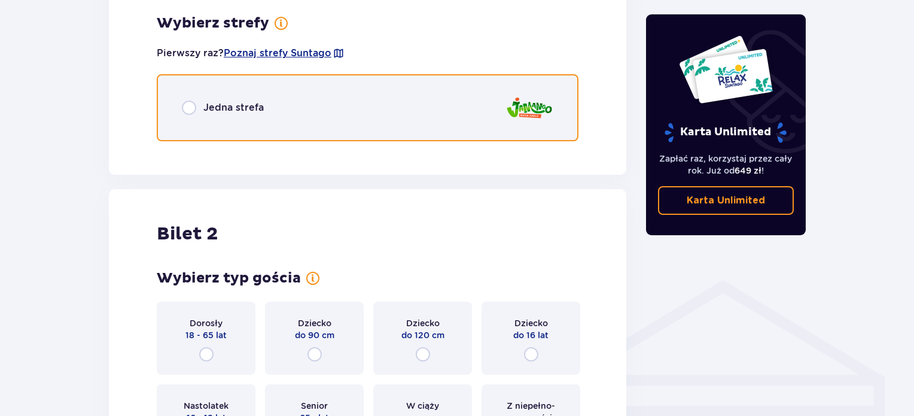
click at [191, 108] on input "radio" at bounding box center [189, 107] width 14 height 14
radio input "true"
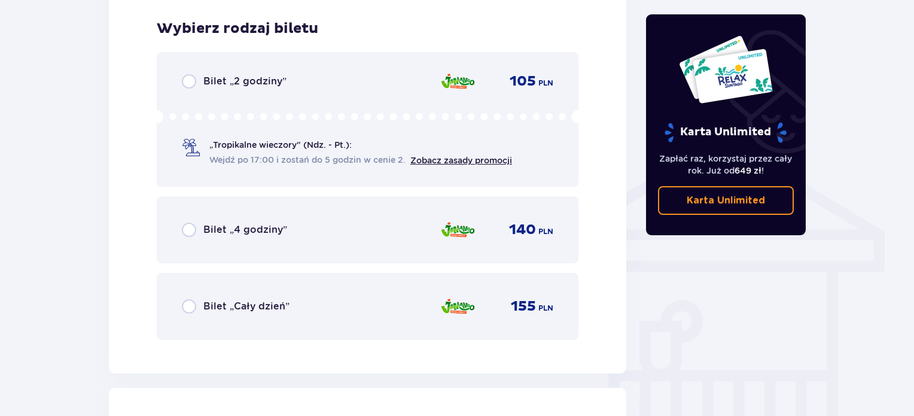
scroll to position [842, 0]
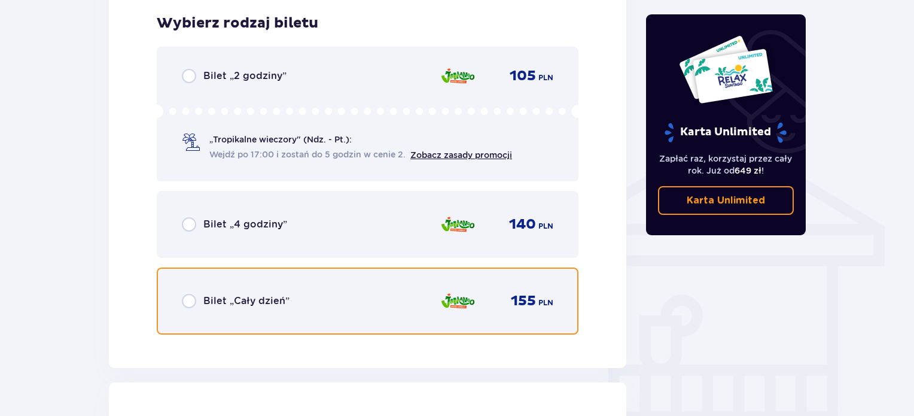
drag, startPoint x: 193, startPoint y: 294, endPoint x: 177, endPoint y: 263, distance: 34.5
click at [193, 295] on input "radio" at bounding box center [189, 301] width 14 height 14
radio input "true"
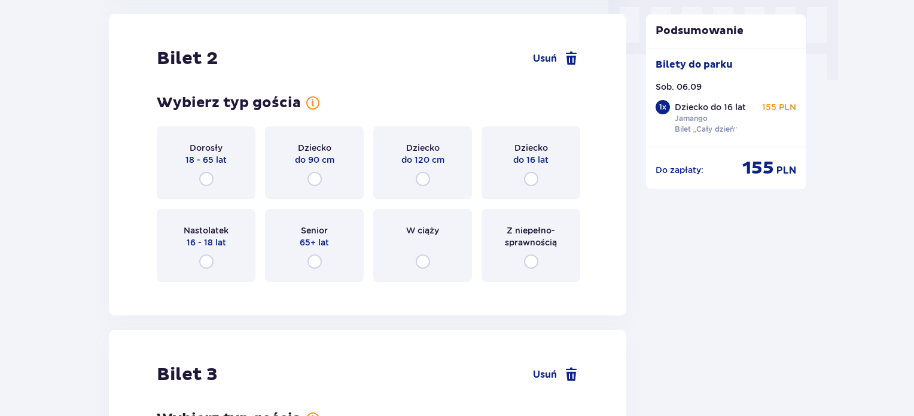
scroll to position [1389, 0]
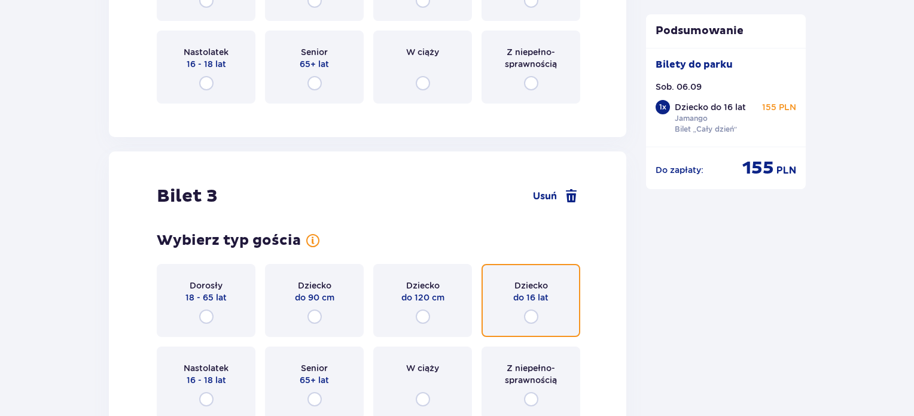
click at [527, 315] on input "radio" at bounding box center [531, 316] width 14 height 14
radio input "true"
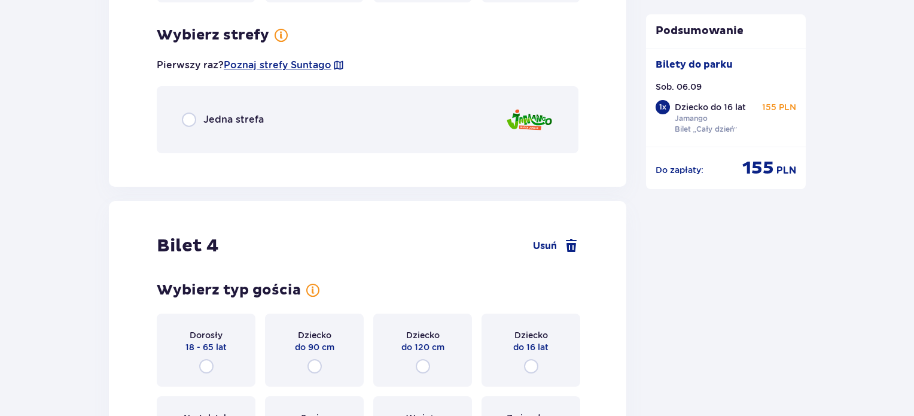
scroll to position [1817, 0]
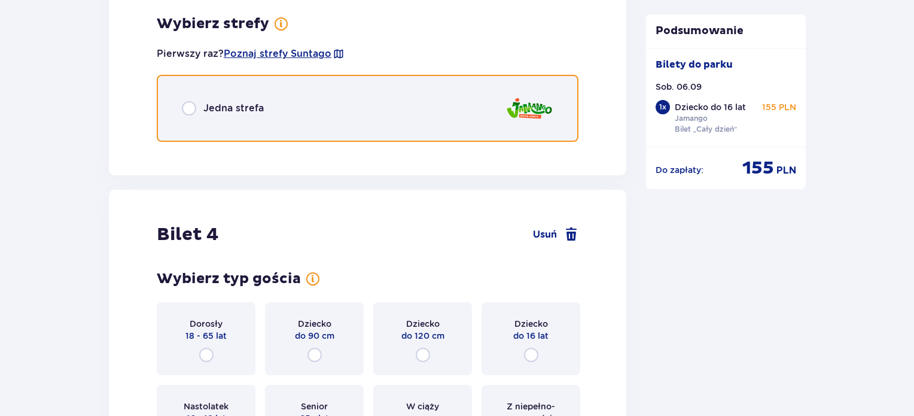
click at [193, 110] on input "radio" at bounding box center [189, 108] width 14 height 14
radio input "true"
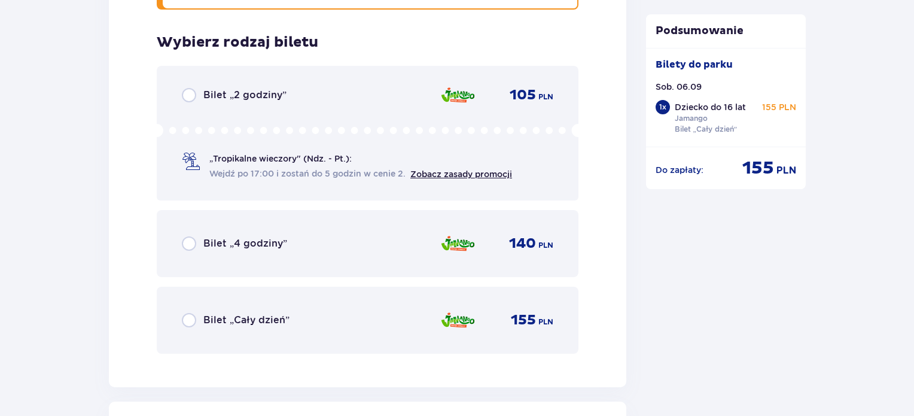
scroll to position [1968, 0]
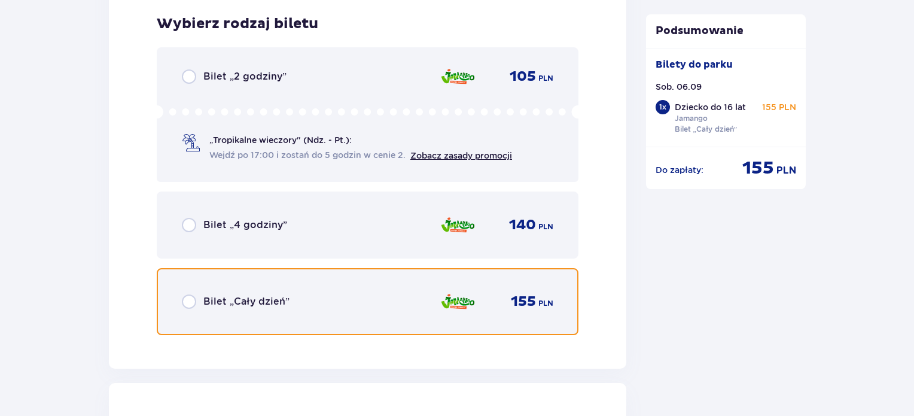
click at [189, 301] on input "radio" at bounding box center [189, 301] width 14 height 14
radio input "true"
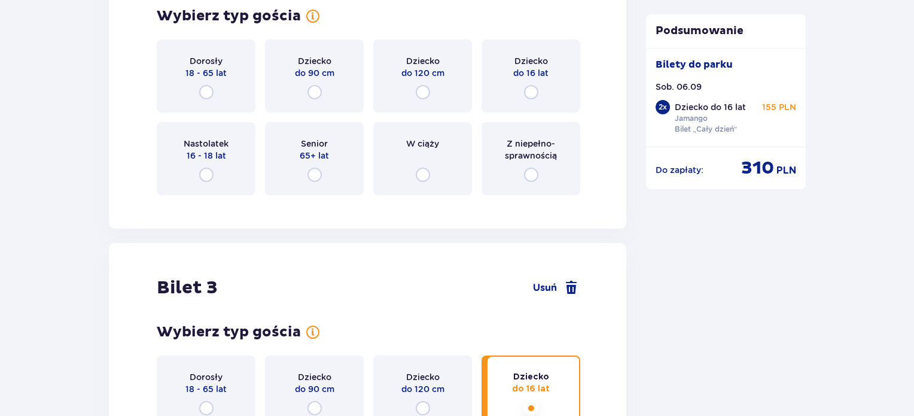
scroll to position [1389, 0]
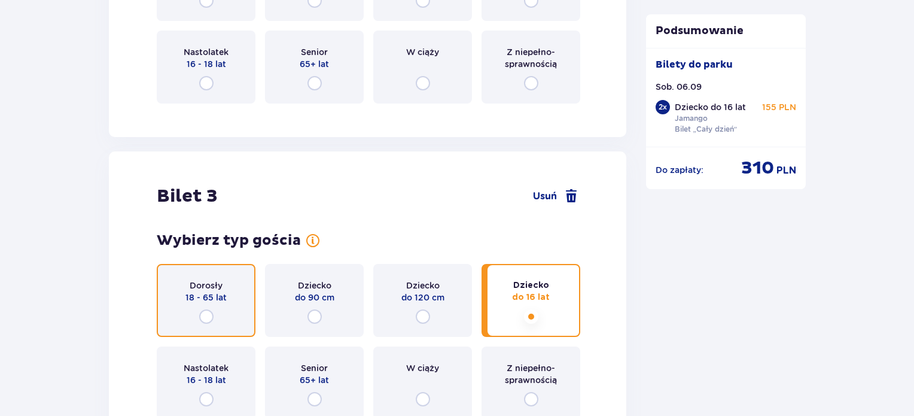
click at [202, 313] on input "radio" at bounding box center [206, 316] width 14 height 14
radio input "true"
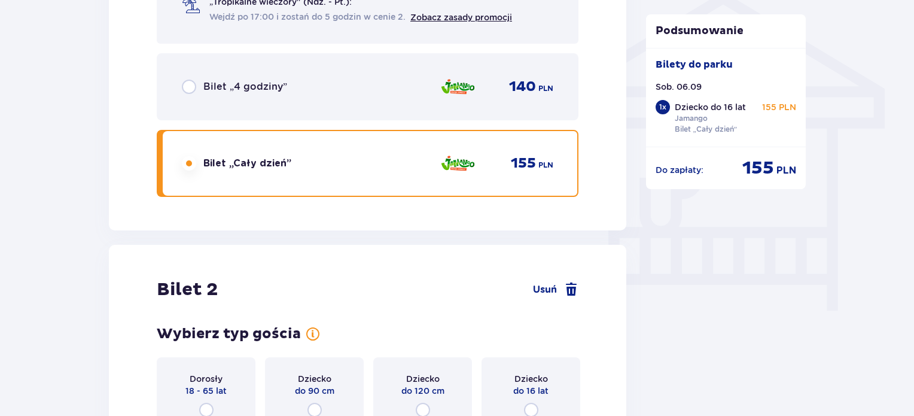
scroll to position [1219, 0]
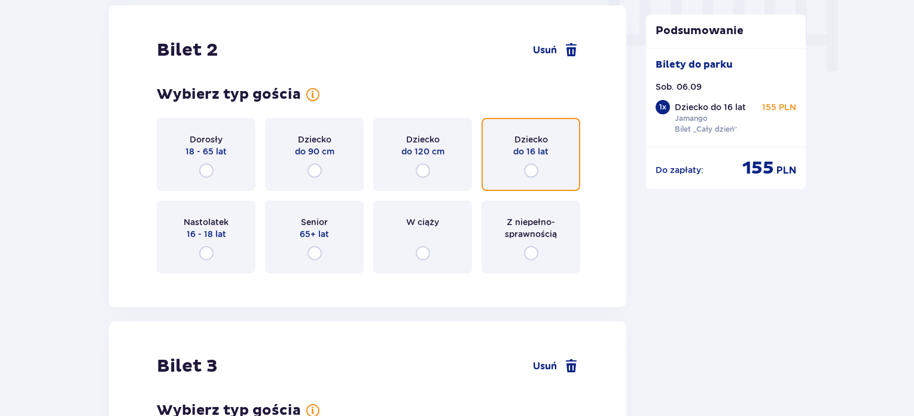
click at [532, 168] on input "radio" at bounding box center [531, 170] width 14 height 14
radio input "true"
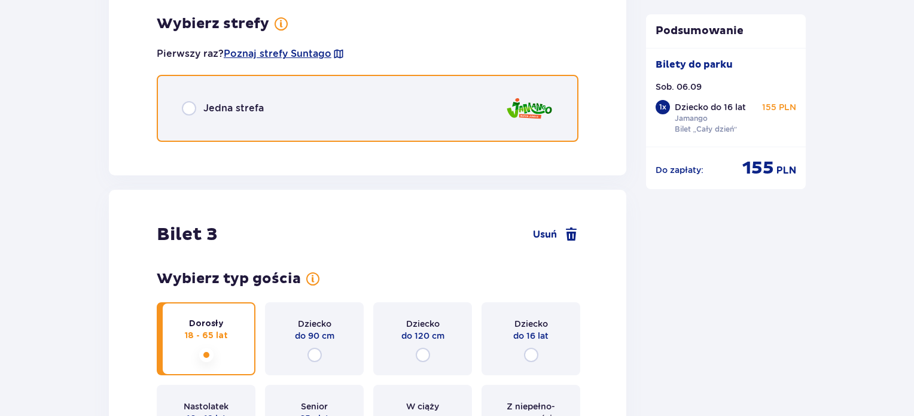
click at [187, 109] on input "radio" at bounding box center [189, 108] width 14 height 14
radio input "true"
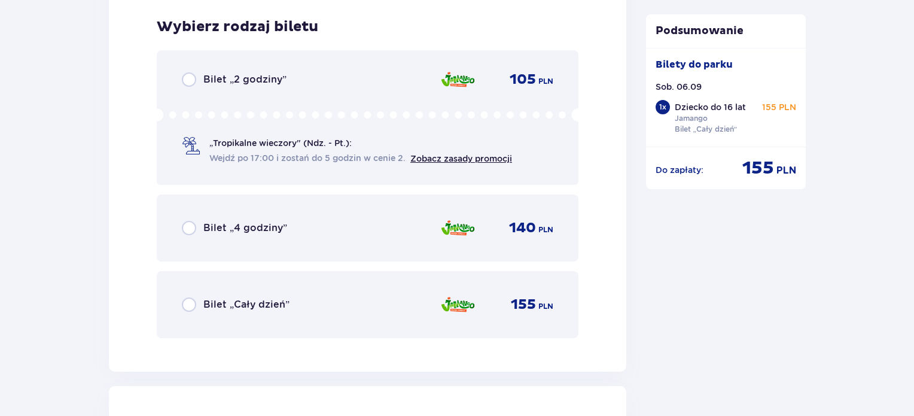
scroll to position [1652, 0]
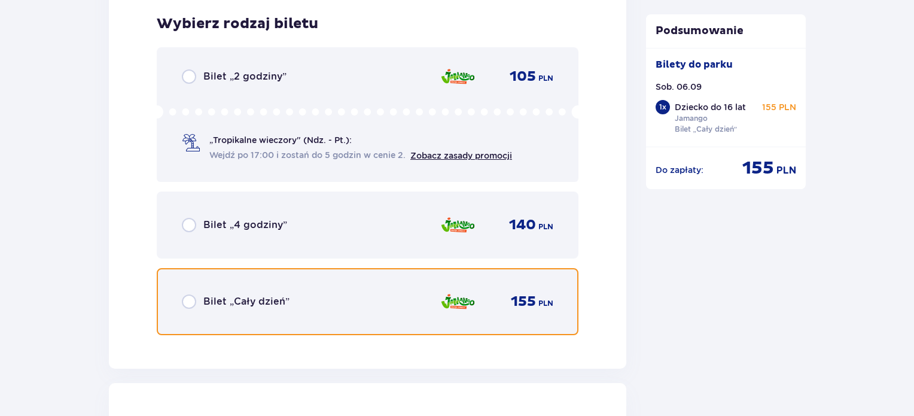
click at [187, 306] on input "radio" at bounding box center [189, 301] width 14 height 14
radio input "true"
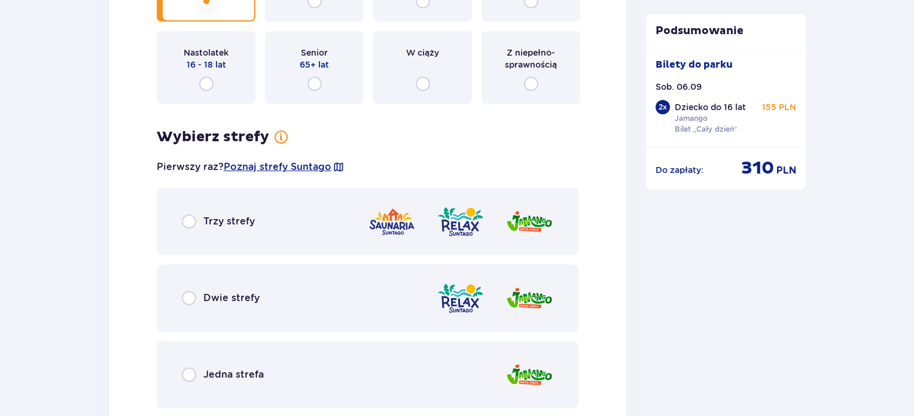
scroll to position [2258, 0]
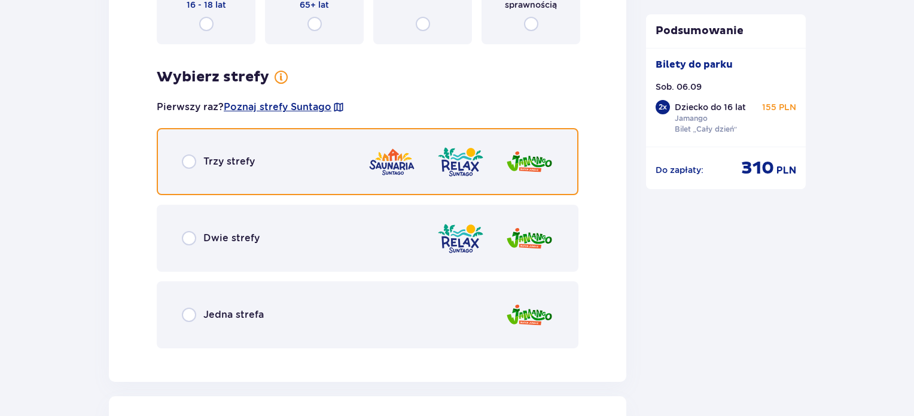
drag, startPoint x: 190, startPoint y: 164, endPoint x: 124, endPoint y: 166, distance: 65.8
click at [189, 164] on input "radio" at bounding box center [189, 161] width 14 height 14
radio input "true"
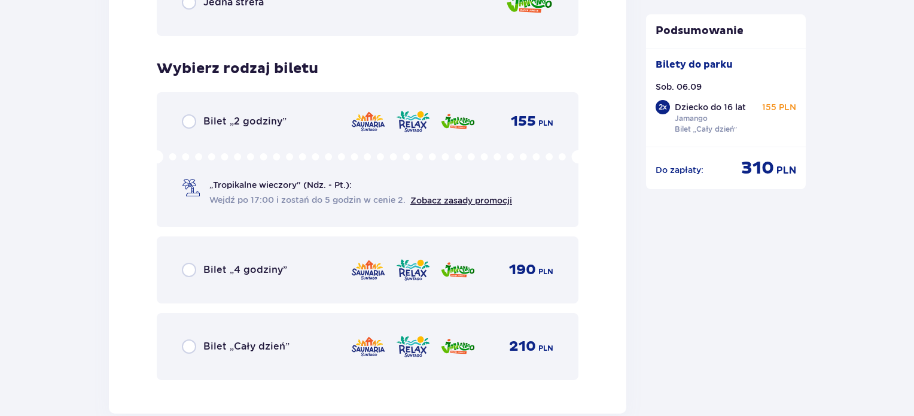
scroll to position [2615, 0]
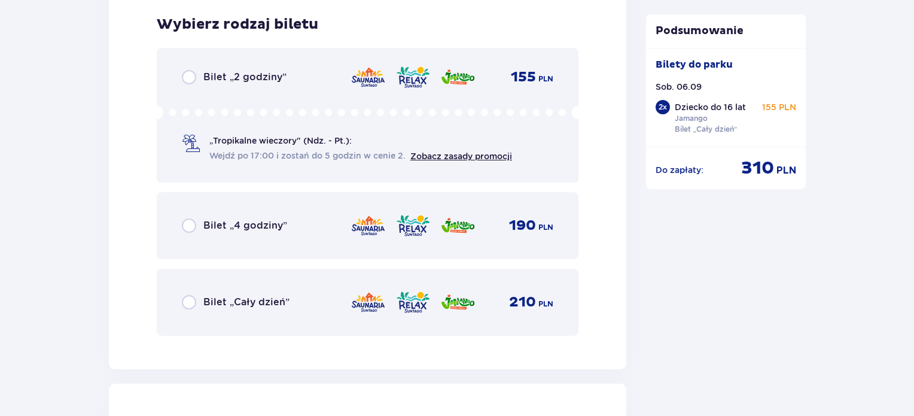
click at [196, 301] on div "Bilet „Cały dzień”" at bounding box center [236, 302] width 108 height 14
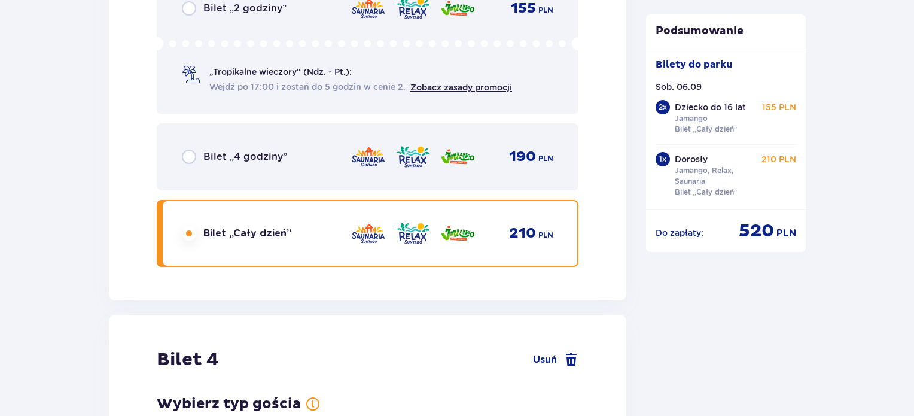
scroll to position [2982, 0]
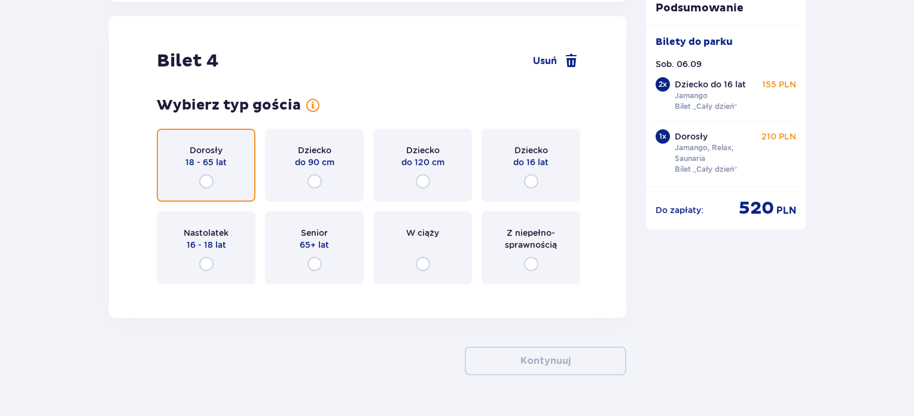
click at [207, 182] on input "radio" at bounding box center [206, 181] width 14 height 14
radio input "true"
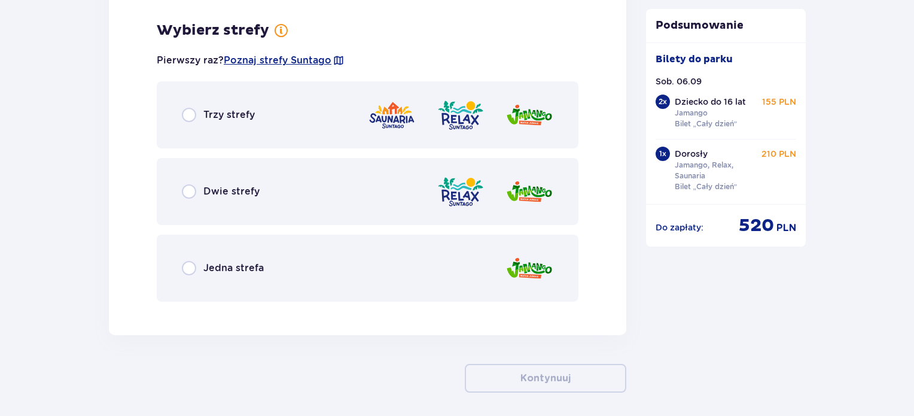
scroll to position [3274, 0]
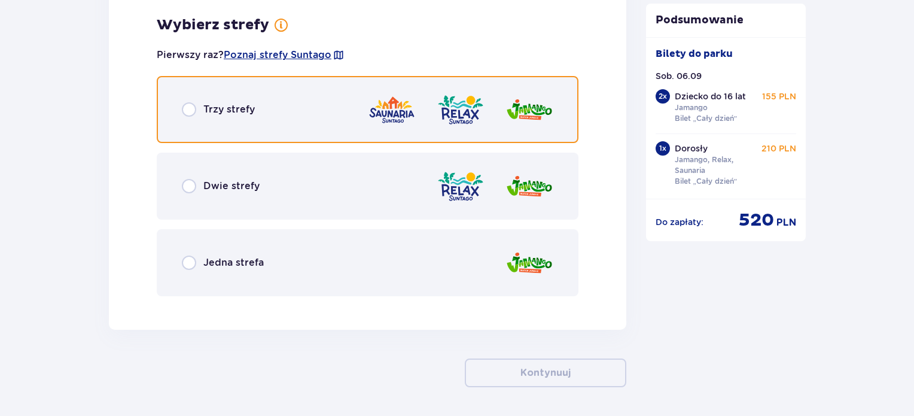
click at [188, 114] on input "radio" at bounding box center [189, 109] width 14 height 14
radio input "true"
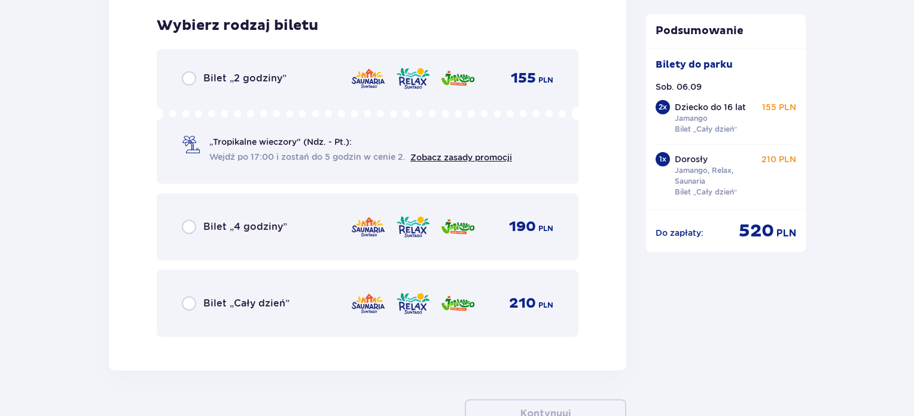
scroll to position [3578, 0]
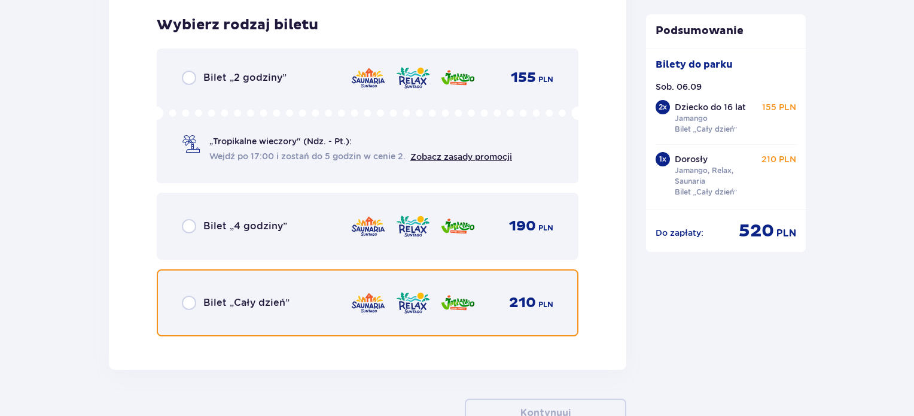
drag, startPoint x: 188, startPoint y: 306, endPoint x: 160, endPoint y: 262, distance: 51.9
click at [188, 306] on input "radio" at bounding box center [189, 302] width 14 height 14
radio input "true"
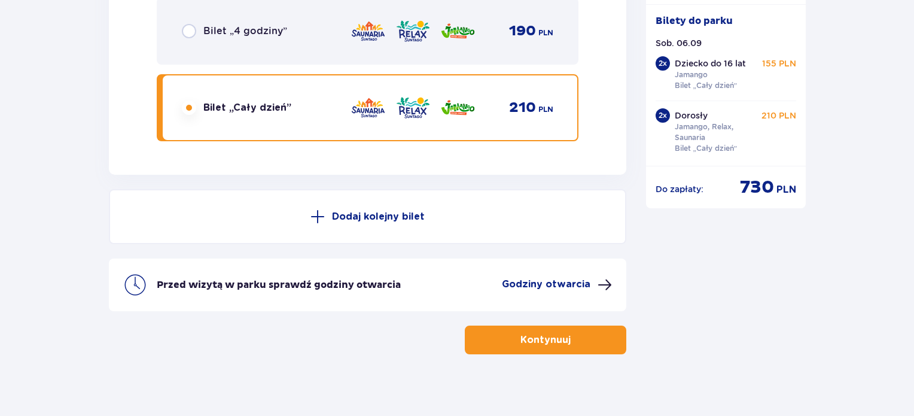
scroll to position [3780, 0]
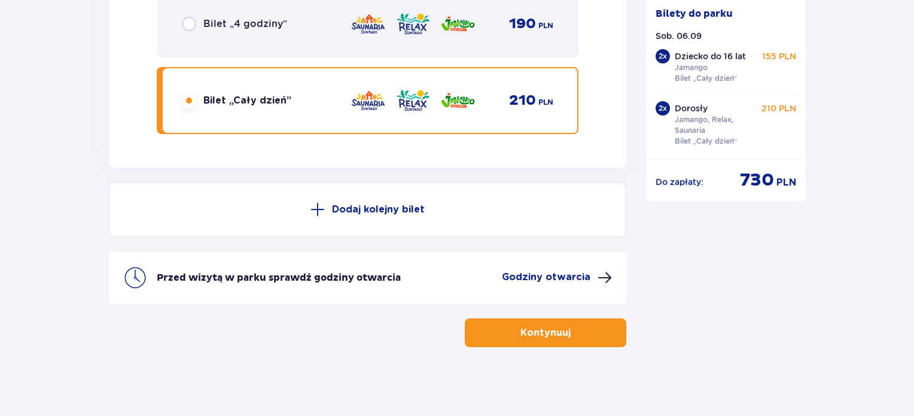
click at [545, 337] on button "Kontynuuj" at bounding box center [545, 332] width 161 height 29
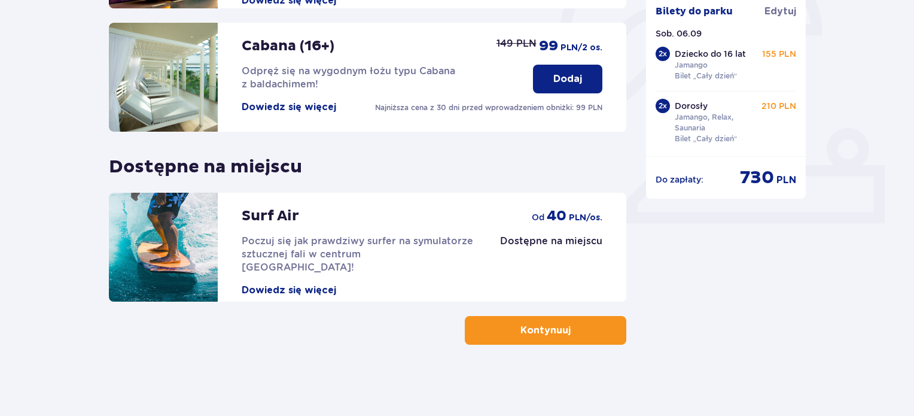
scroll to position [395, 0]
click at [577, 336] on span "button" at bounding box center [573, 330] width 14 height 14
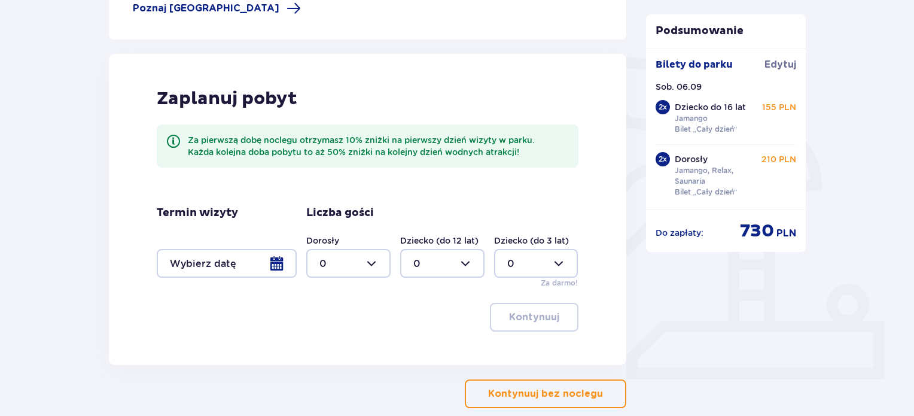
scroll to position [303, 0]
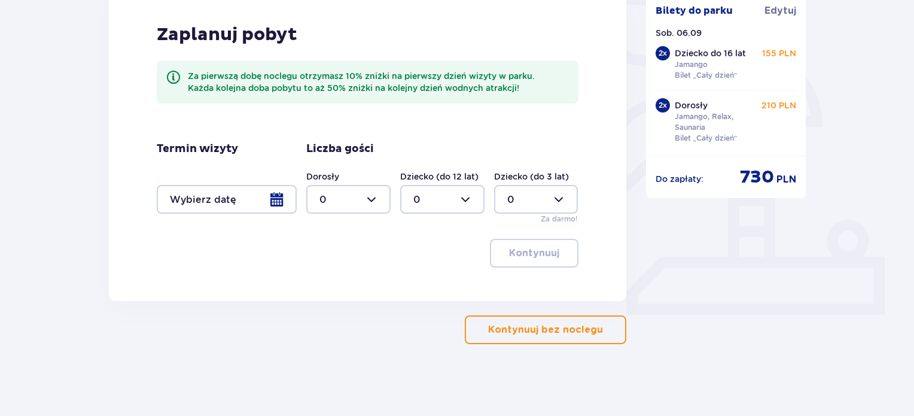
click at [561, 332] on p "Kontynuuj bez noclegu" at bounding box center [545, 329] width 115 height 13
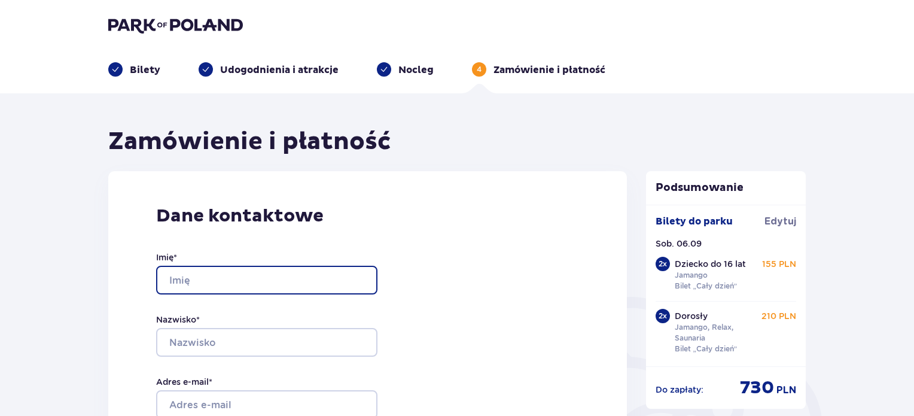
click at [215, 280] on input "Imię *" at bounding box center [266, 280] width 221 height 29
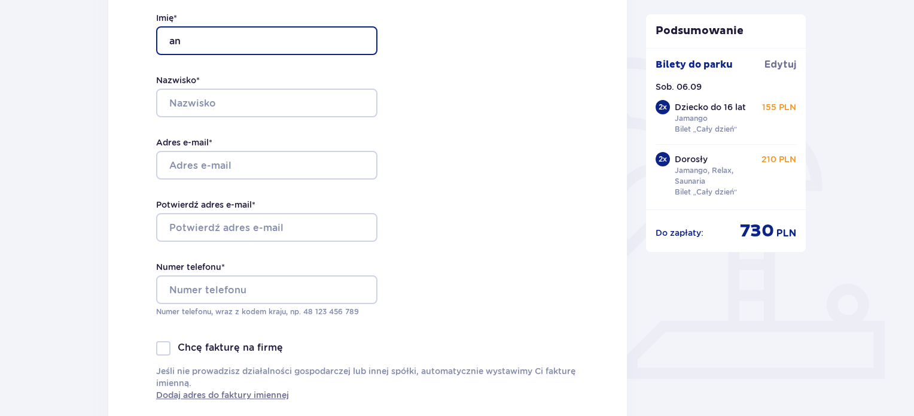
type input "a"
type input "[PERSON_NAME]"
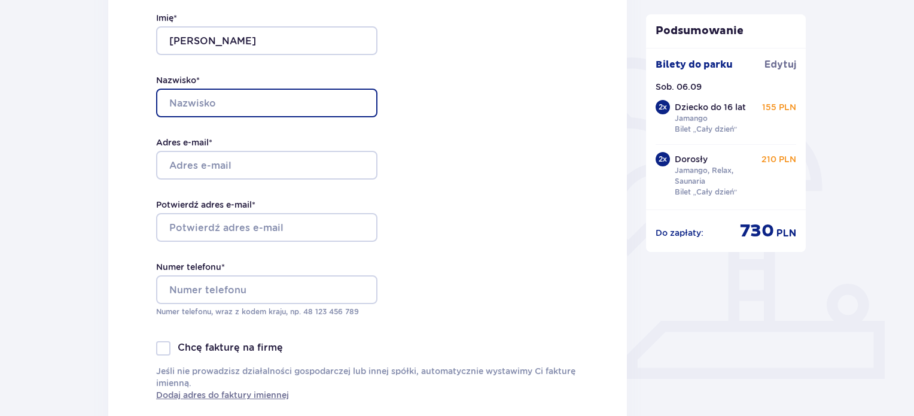
click at [199, 105] on input "Nazwisko *" at bounding box center [266, 103] width 221 height 29
click at [200, 105] on input "Nazwisko *" at bounding box center [266, 103] width 221 height 29
type input "[PERSON_NAME]"
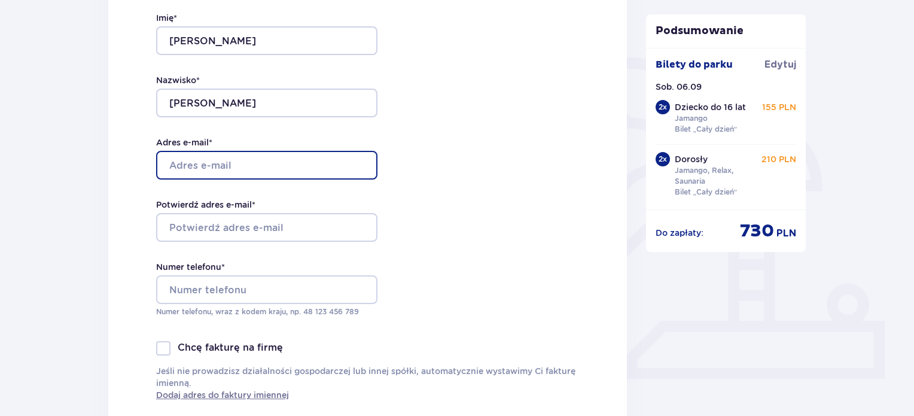
click at [193, 158] on input "Adres e-mail *" at bounding box center [266, 165] width 221 height 29
click at [297, 165] on input "[EMAIL_ADDRESS][DOMAIN_NAME]" at bounding box center [266, 165] width 221 height 29
type input "[EMAIL_ADDRESS][DOMAIN_NAME]"
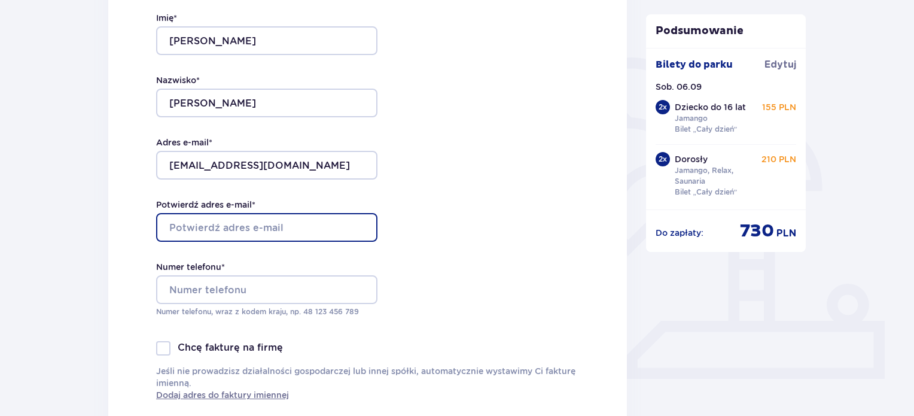
click at [235, 226] on input "Potwierdź adres e-mail *" at bounding box center [266, 227] width 221 height 29
type input "[EMAIL_ADDRESS][DOMAIN_NAME]"
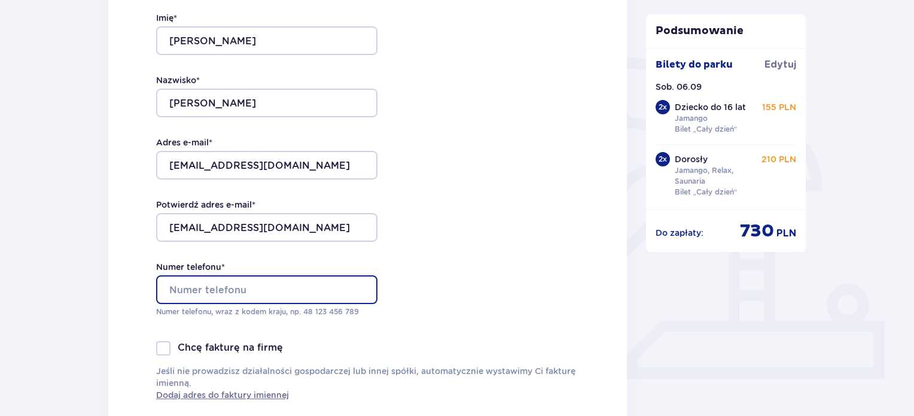
drag, startPoint x: 194, startPoint y: 286, endPoint x: 202, endPoint y: 285, distance: 7.3
click at [196, 286] on input "Numer telefonu *" at bounding box center [266, 289] width 221 height 29
type input "694825551"
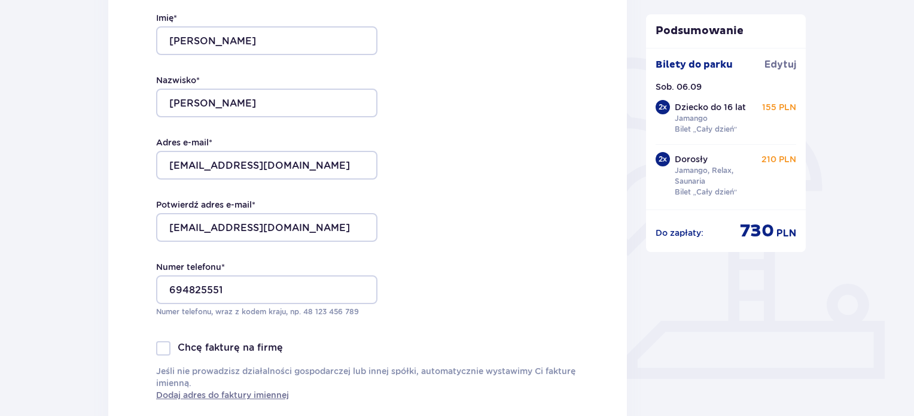
click at [164, 347] on div at bounding box center [163, 348] width 14 height 14
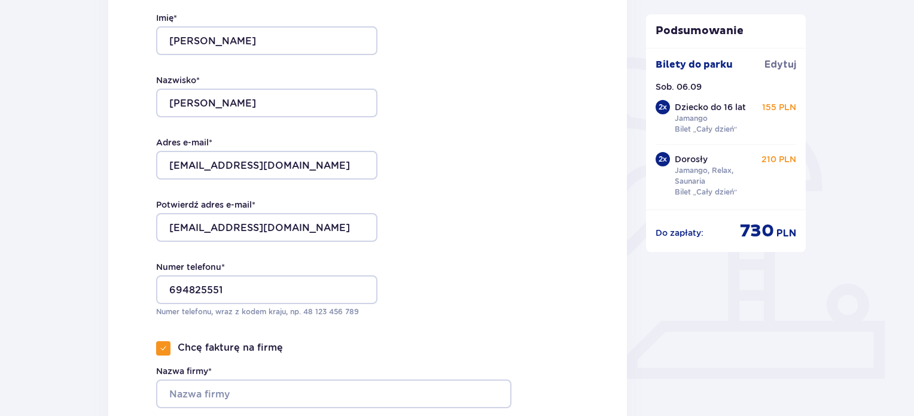
click at [165, 346] on span at bounding box center [163, 347] width 7 height 7
checkbox input "false"
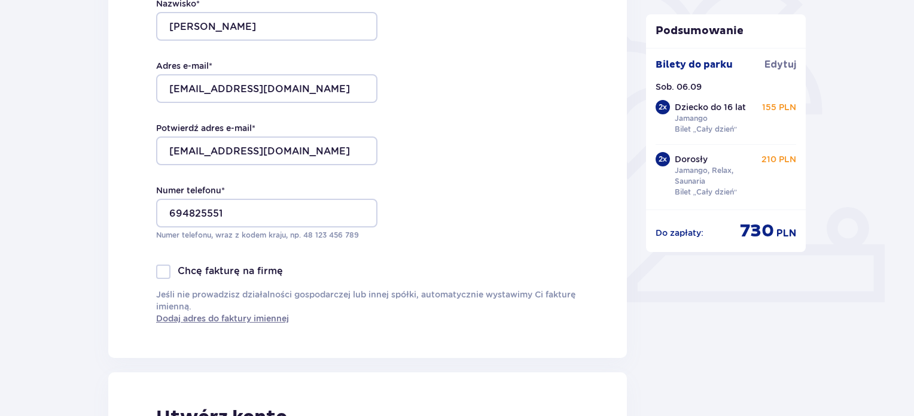
scroll to position [478, 0]
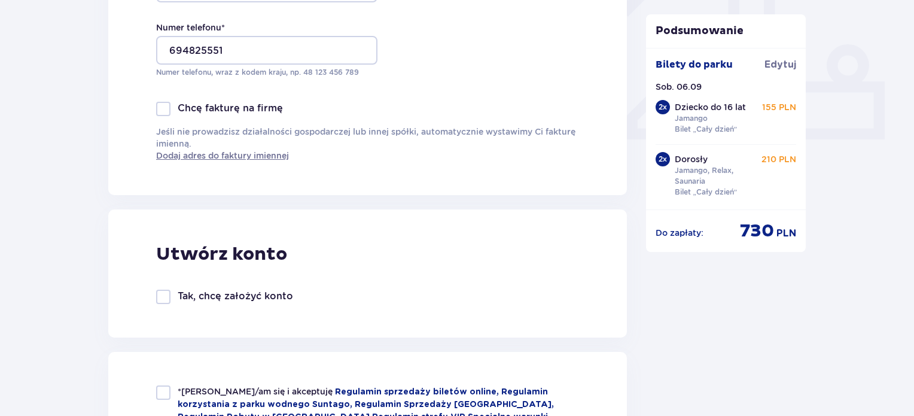
click at [160, 295] on div at bounding box center [163, 296] width 14 height 14
checkbox input "true"
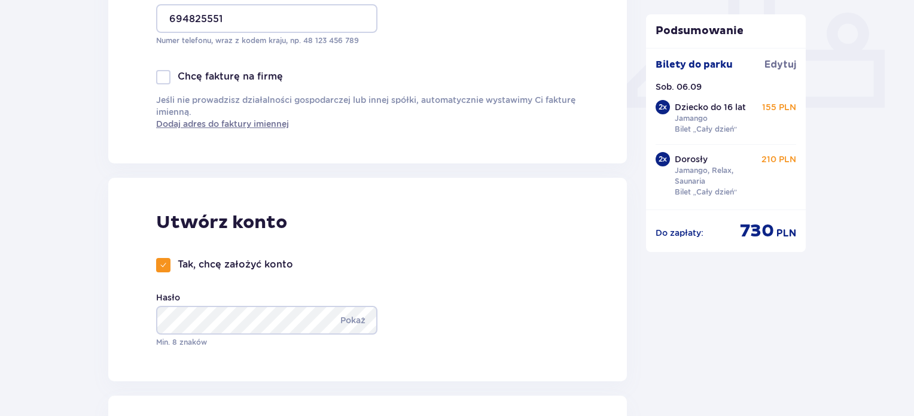
scroll to position [538, 0]
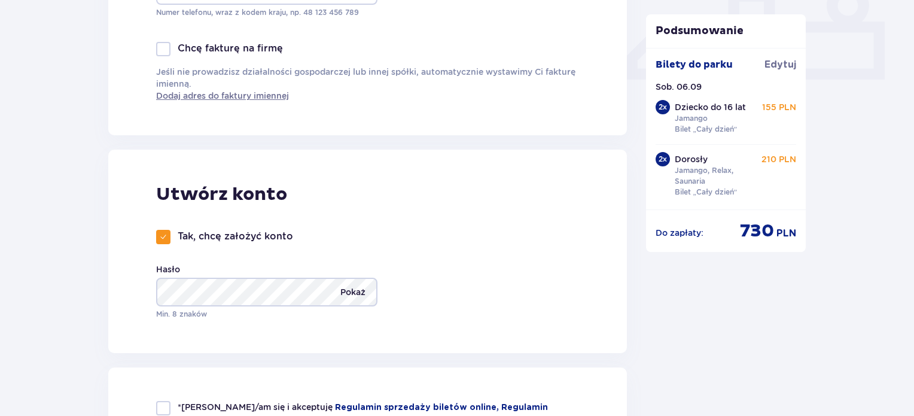
click at [345, 289] on p "Pokaż" at bounding box center [352, 291] width 25 height 29
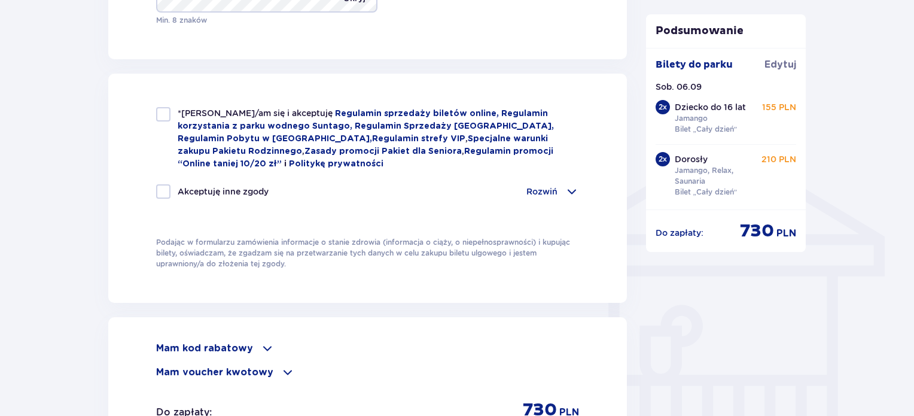
scroll to position [837, 0]
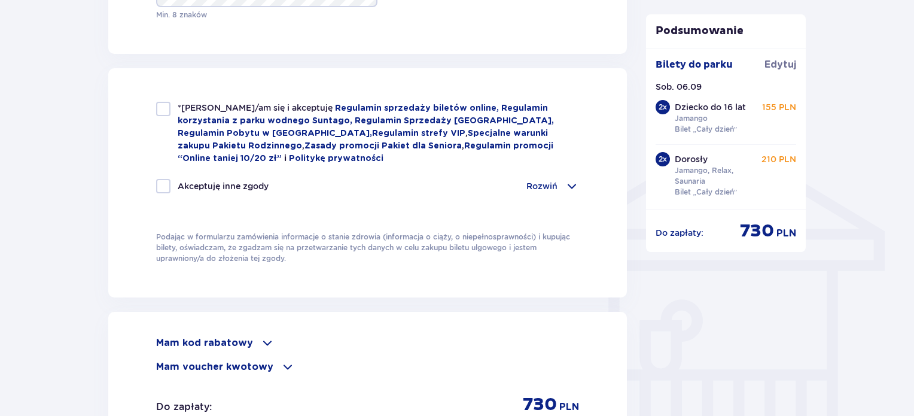
click at [161, 112] on div at bounding box center [163, 109] width 14 height 14
checkbox input "true"
click at [161, 188] on div at bounding box center [163, 186] width 14 height 14
checkbox input "true"
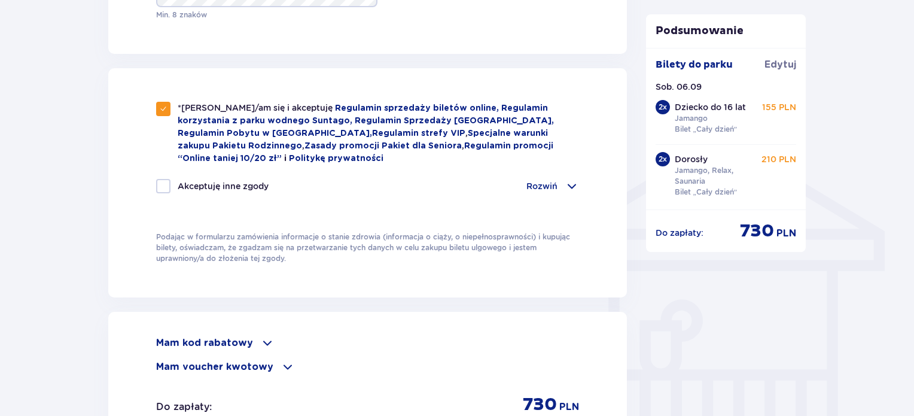
checkbox input "true"
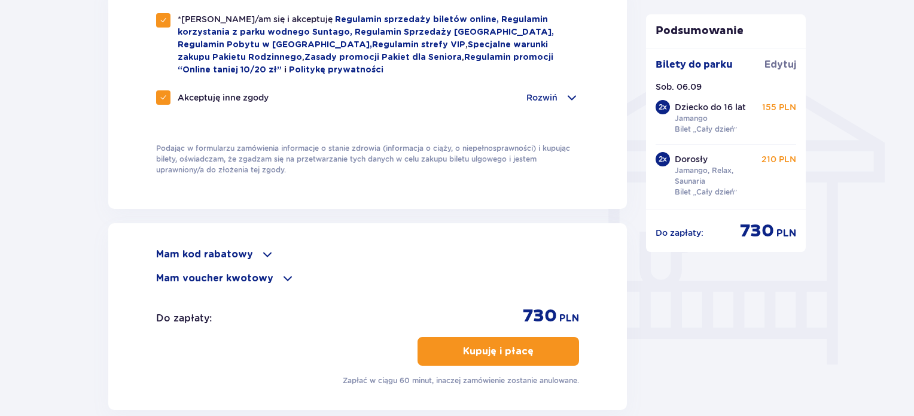
scroll to position [1017, 0]
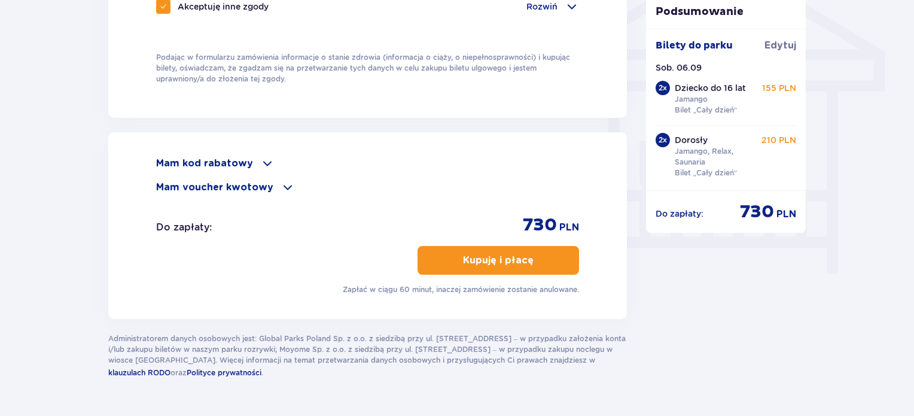
click at [481, 255] on p "Kupuję i płacę" at bounding box center [498, 260] width 71 height 13
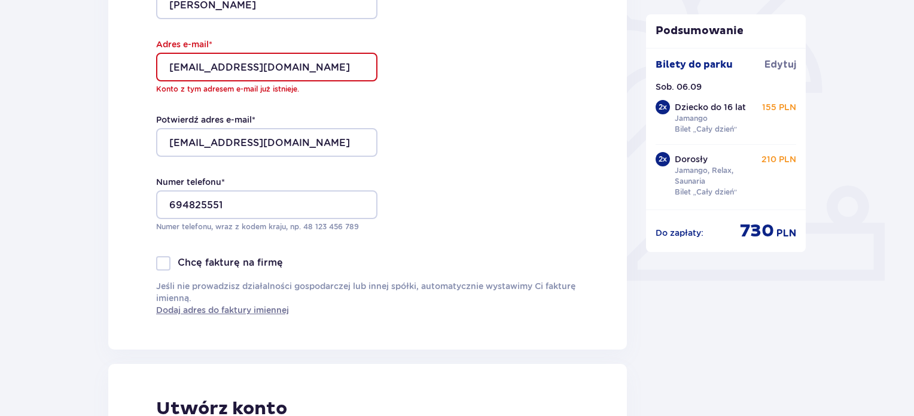
scroll to position [330, 0]
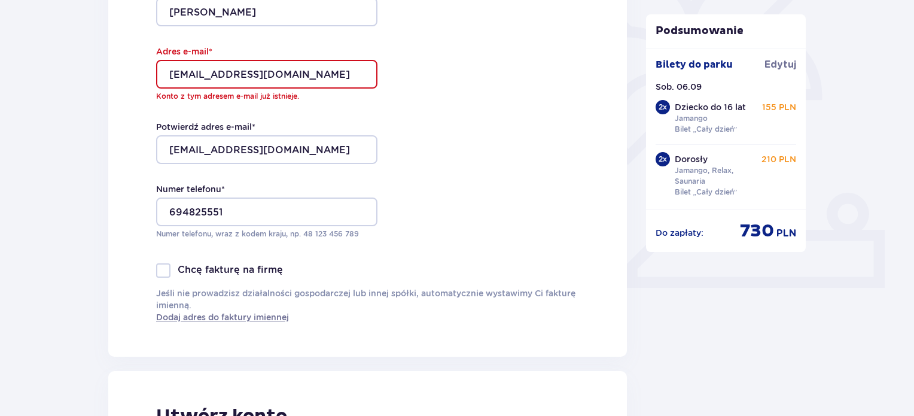
click at [334, 78] on input "[EMAIL_ADDRESS][DOMAIN_NAME]" at bounding box center [266, 74] width 221 height 29
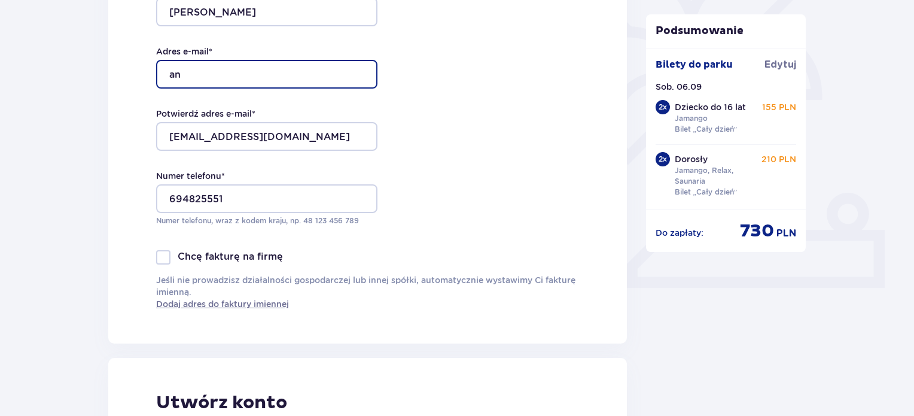
type input "a"
type input "[EMAIL_ADDRESS][DOMAIN_NAME]"
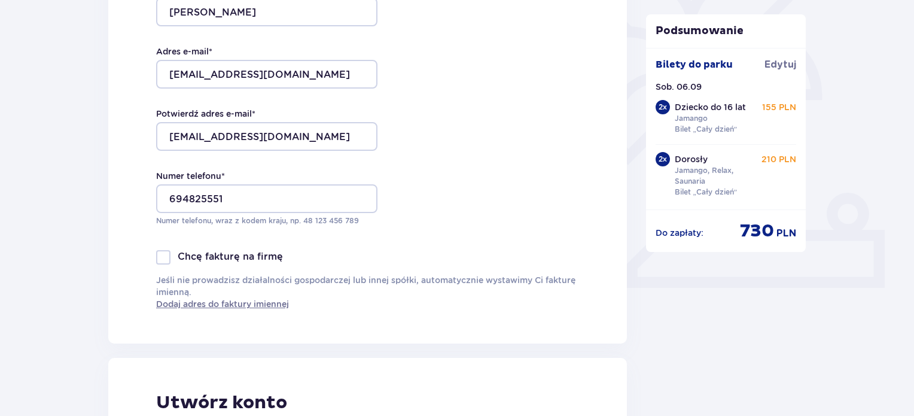
click at [469, 190] on div "Dane kontaktowe Imię * [PERSON_NAME] * [PERSON_NAME] Adres e-mail * [EMAIL_ADDR…" at bounding box center [367, 92] width 519 height 502
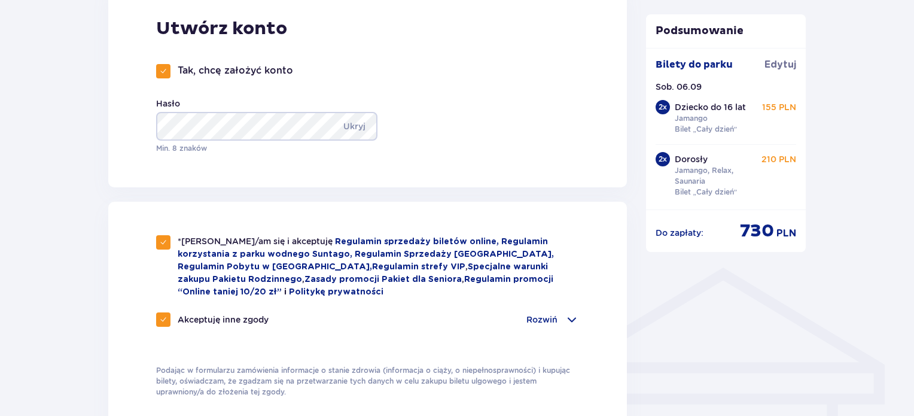
scroll to position [868, 0]
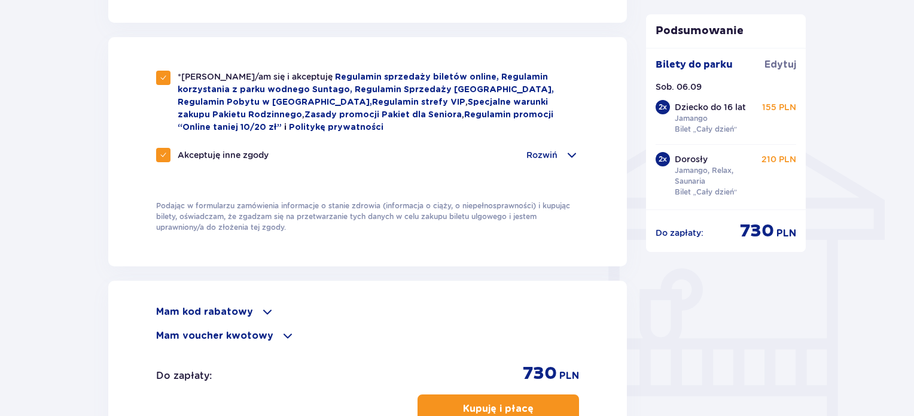
click at [498, 396] on button "Kupuję i płacę" at bounding box center [497, 408] width 161 height 29
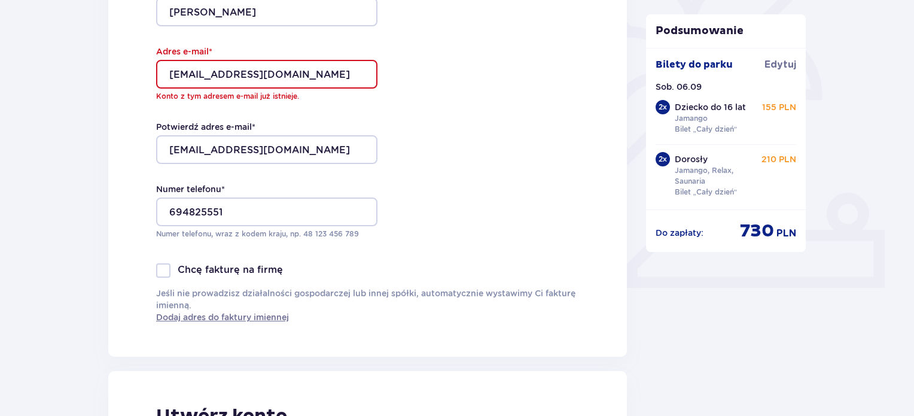
scroll to position [330, 0]
click at [172, 77] on input "[EMAIL_ADDRESS][DOMAIN_NAME]" at bounding box center [266, 74] width 221 height 29
click at [170, 77] on input "[EMAIL_ADDRESS][DOMAIN_NAME]" at bounding box center [266, 74] width 221 height 29
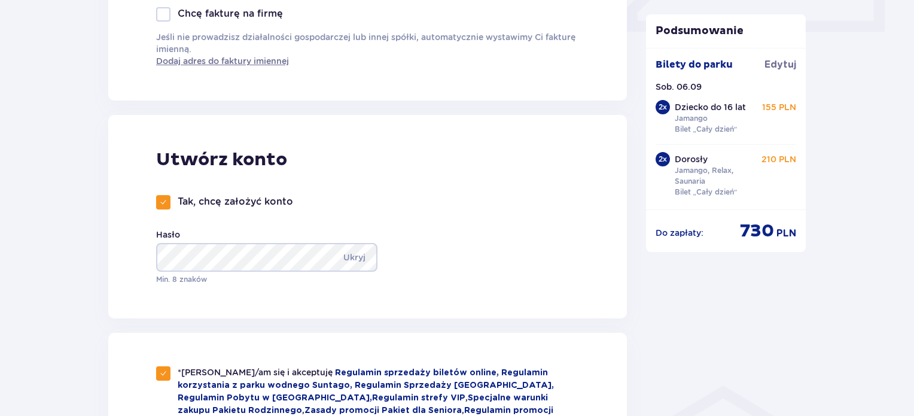
scroll to position [510, 0]
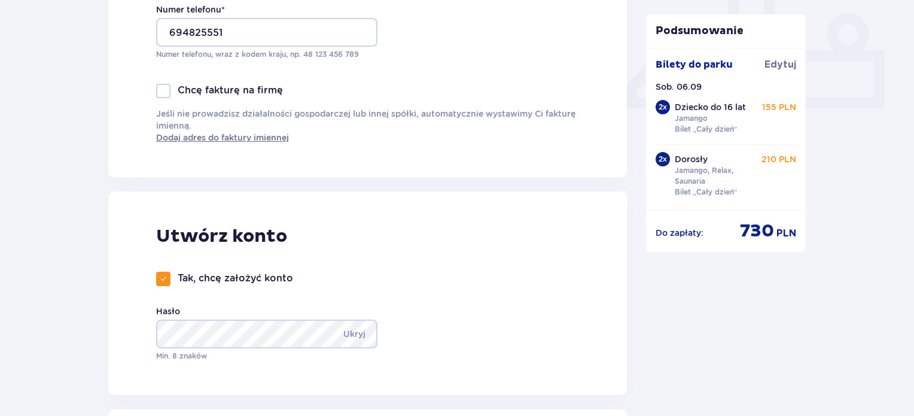
click at [166, 280] on span at bounding box center [163, 278] width 7 height 7
checkbox input "false"
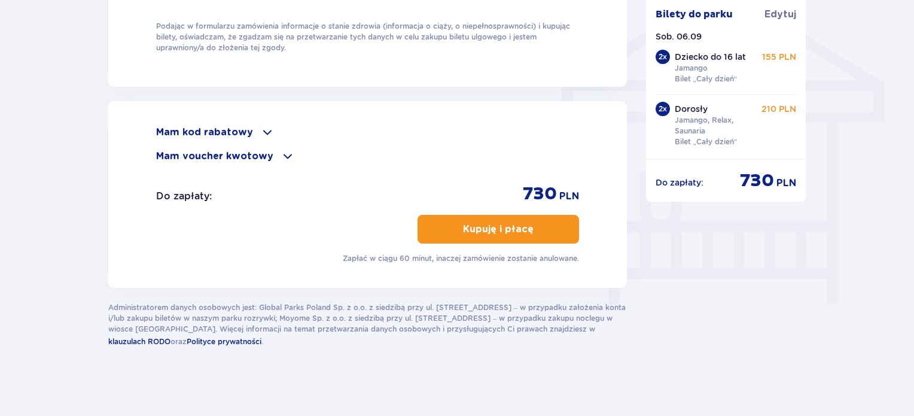
click at [520, 239] on button "Kupuję i płacę" at bounding box center [497, 229] width 161 height 29
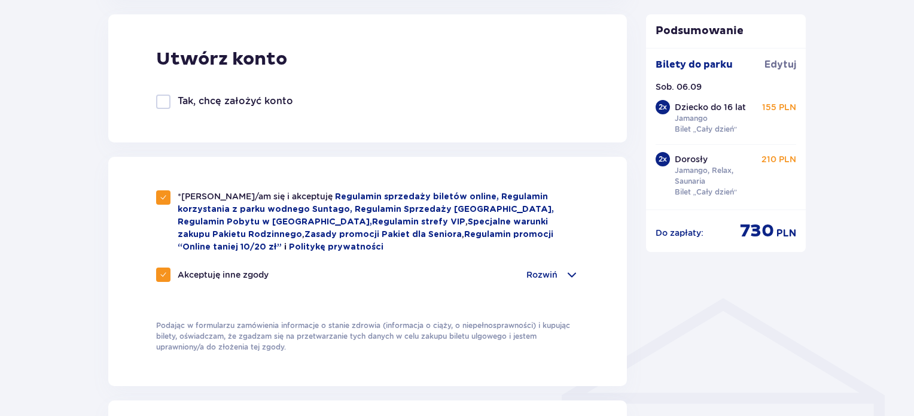
scroll to position [414, 0]
